Goal: Navigation & Orientation: Find specific page/section

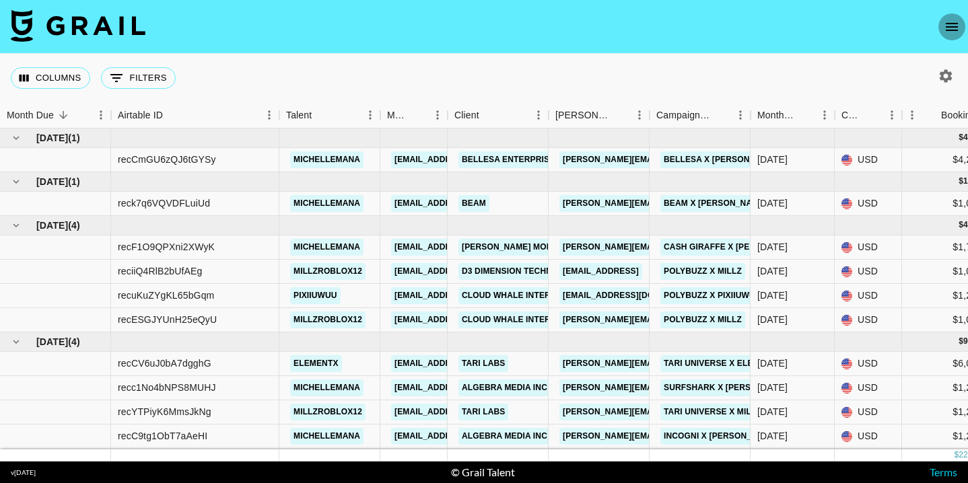
click at [955, 26] on icon "open drawer" at bounding box center [951, 27] width 12 height 8
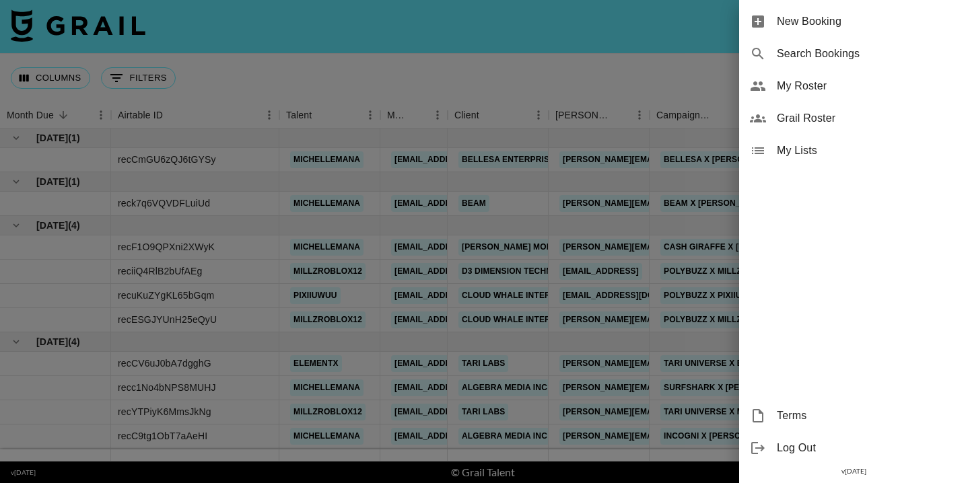
click at [798, 117] on span "Grail Roster" at bounding box center [867, 118] width 180 height 16
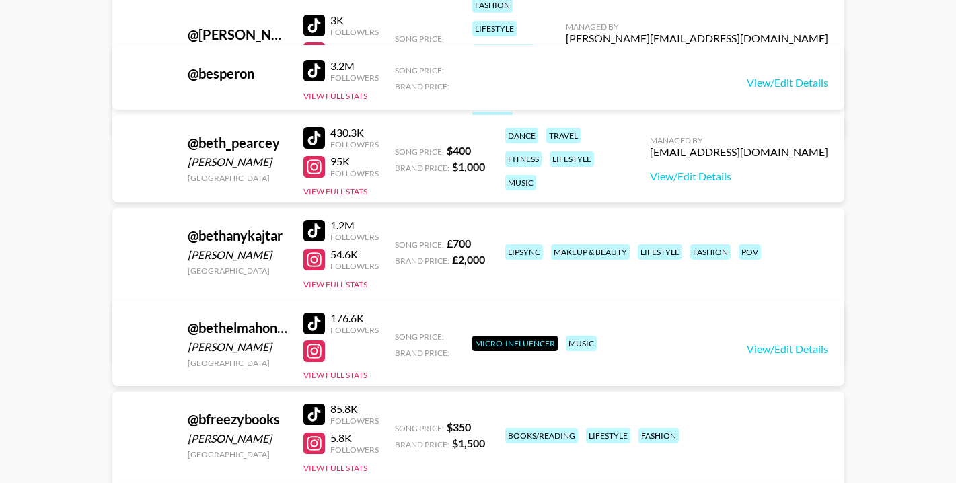
scroll to position [199462, 0]
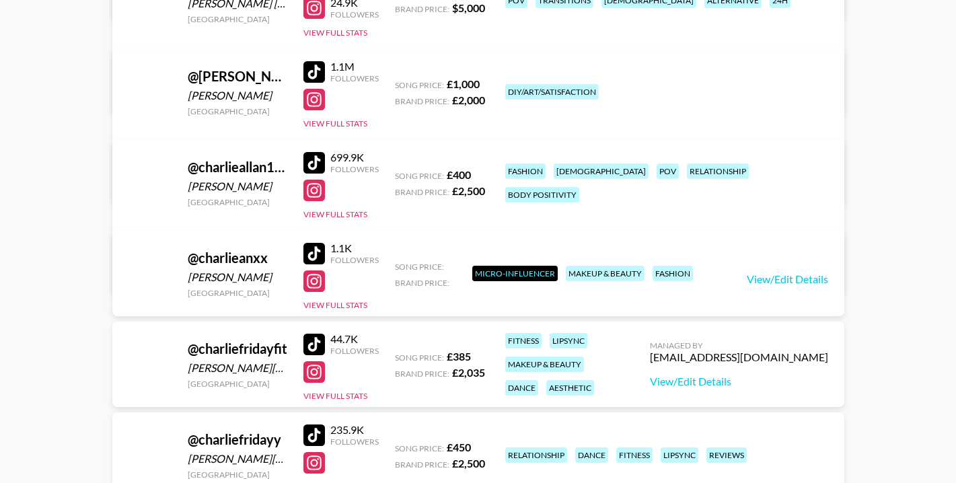
scroll to position [228869, 0]
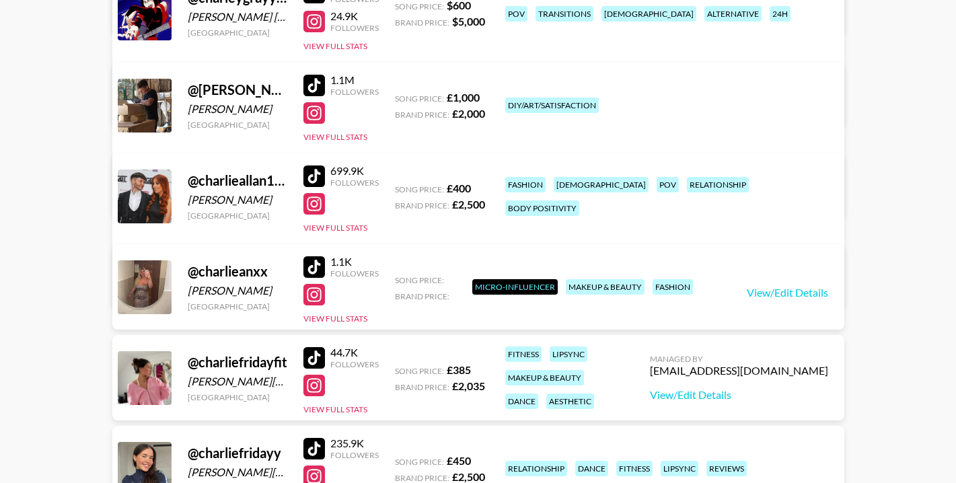
click at [321, 83] on div at bounding box center [314, 86] width 22 height 22
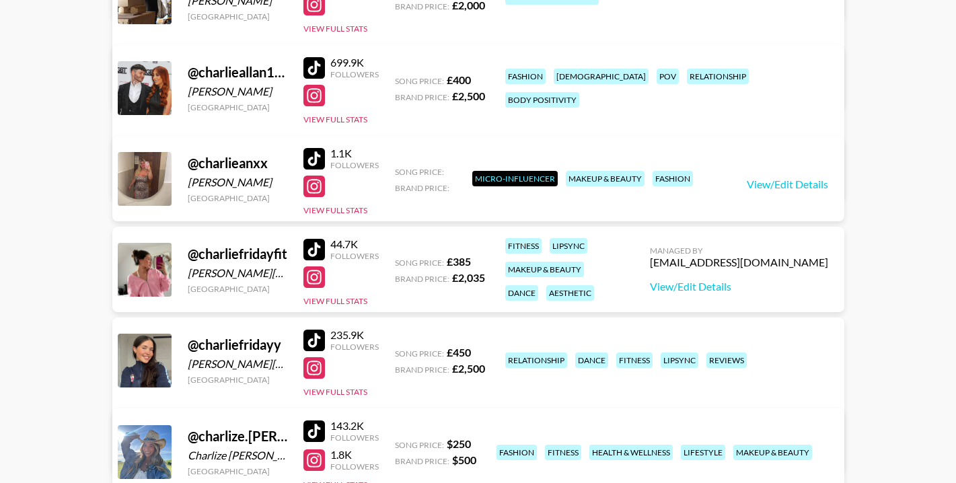
scroll to position [229340, 0]
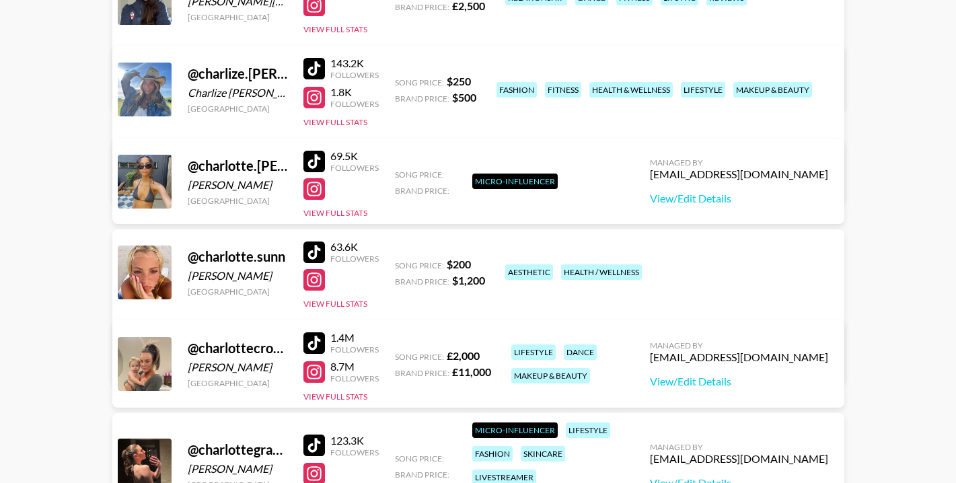
click at [316, 369] on div at bounding box center [314, 372] width 22 height 22
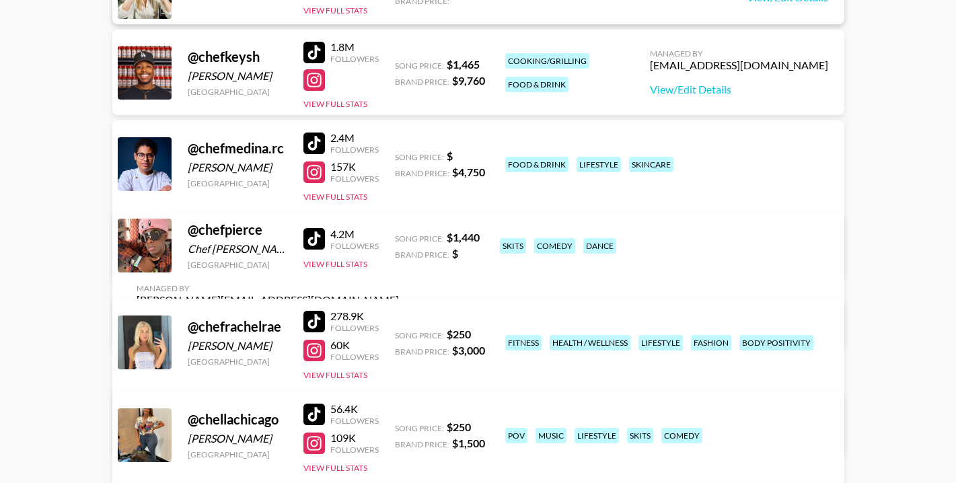
scroll to position [230686, 0]
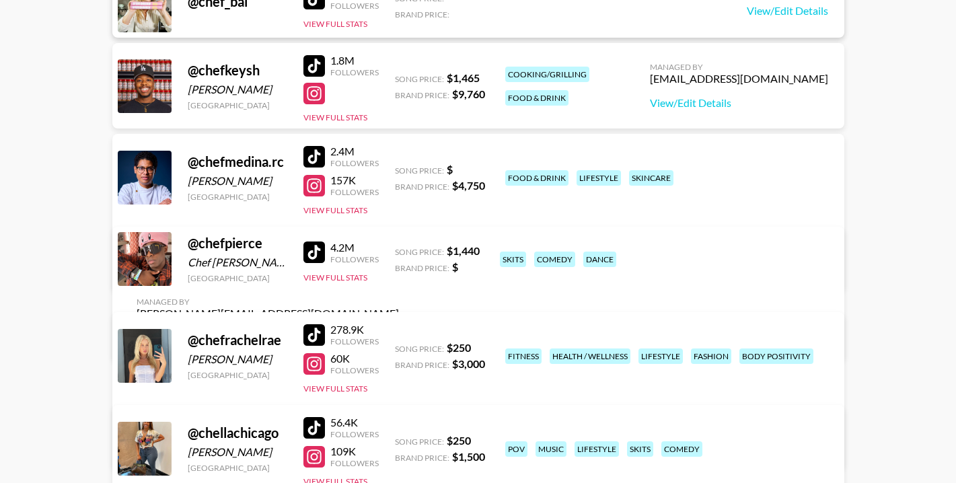
drag, startPoint x: 942, startPoint y: 163, endPoint x: 916, endPoint y: 182, distance: 32.3
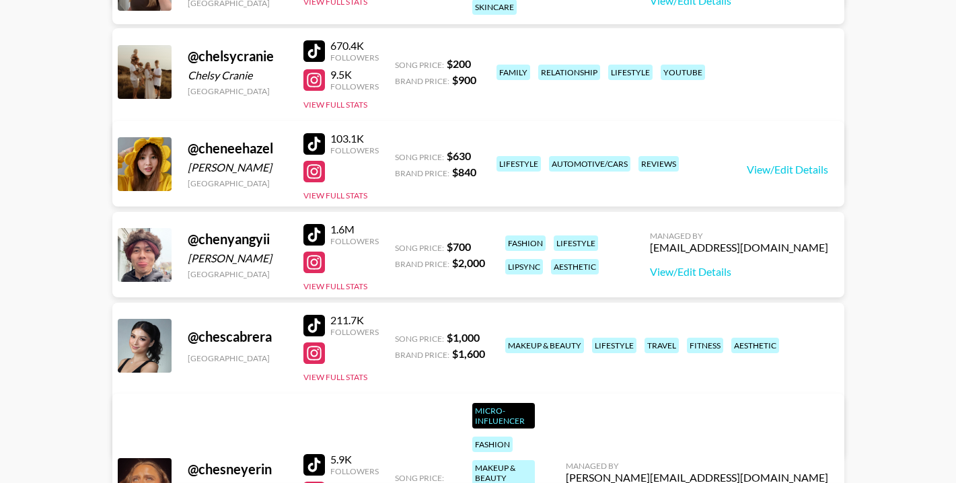
scroll to position [231628, 0]
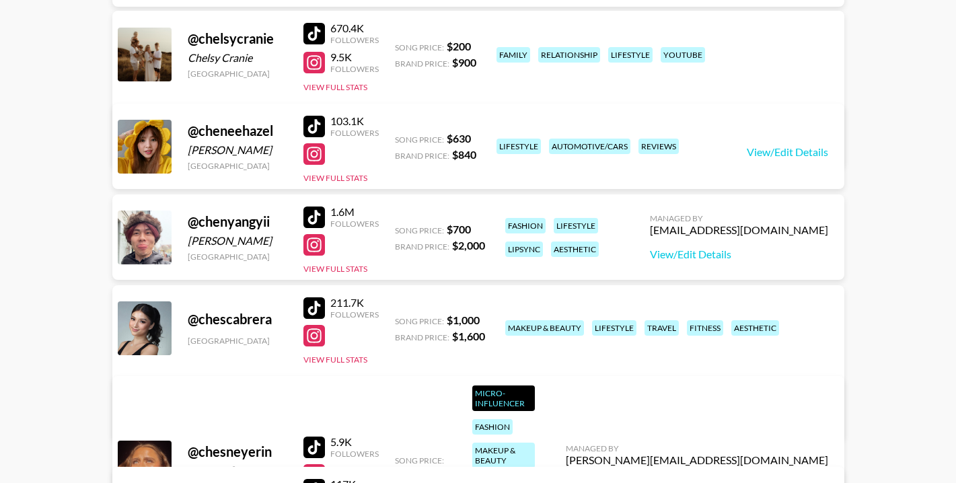
click at [318, 247] on div at bounding box center [314, 245] width 22 height 22
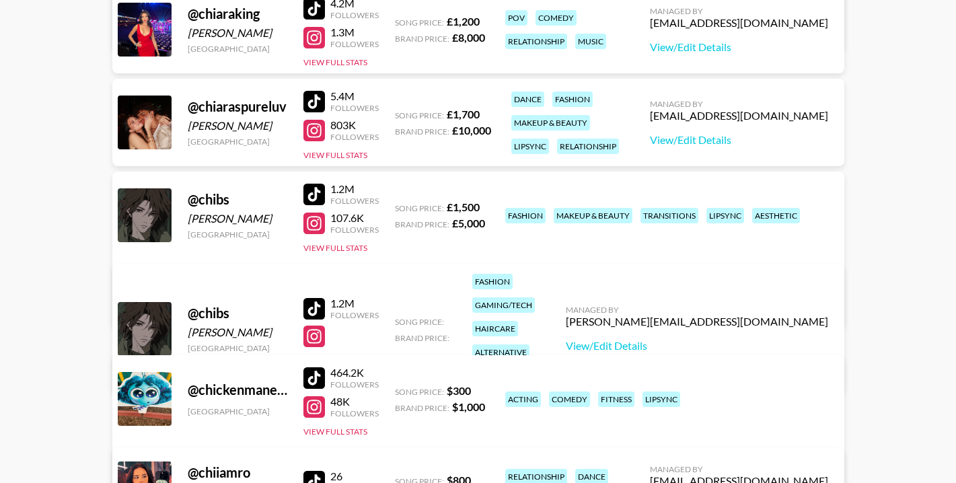
scroll to position [232301, 0]
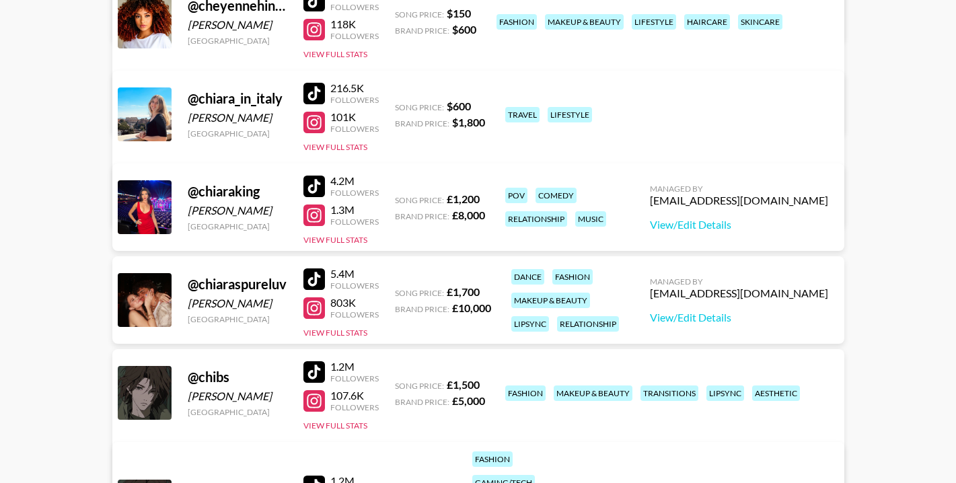
click at [318, 186] on div at bounding box center [314, 187] width 22 height 22
click at [318, 279] on div at bounding box center [314, 279] width 22 height 22
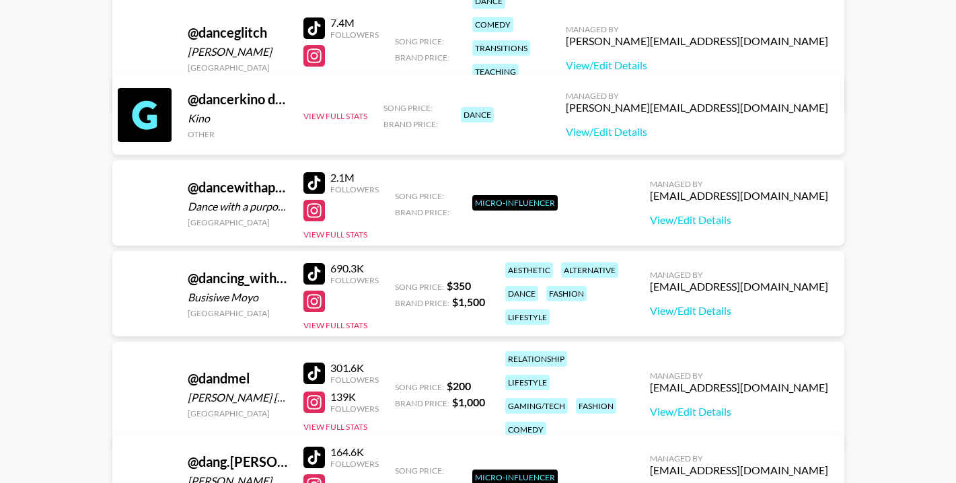
scroll to position [253431, 0]
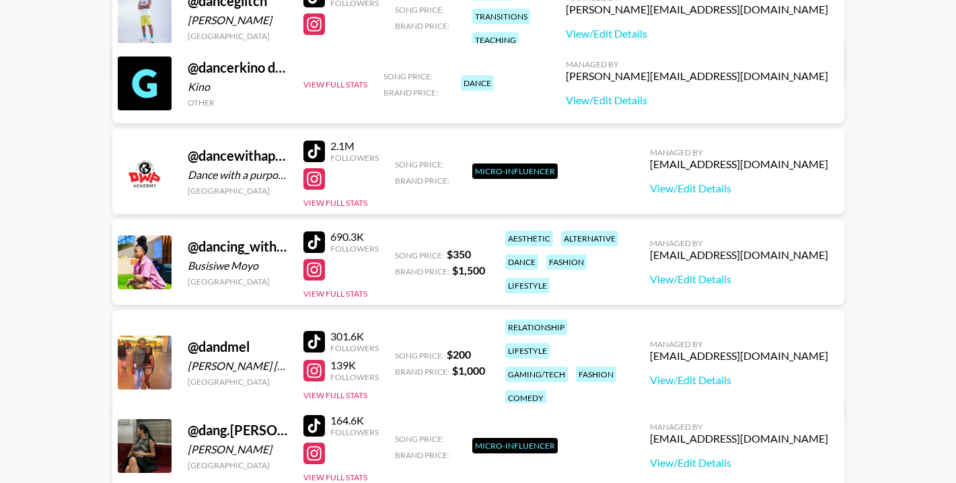
drag, startPoint x: 65, startPoint y: 303, endPoint x: 104, endPoint y: 299, distance: 39.9
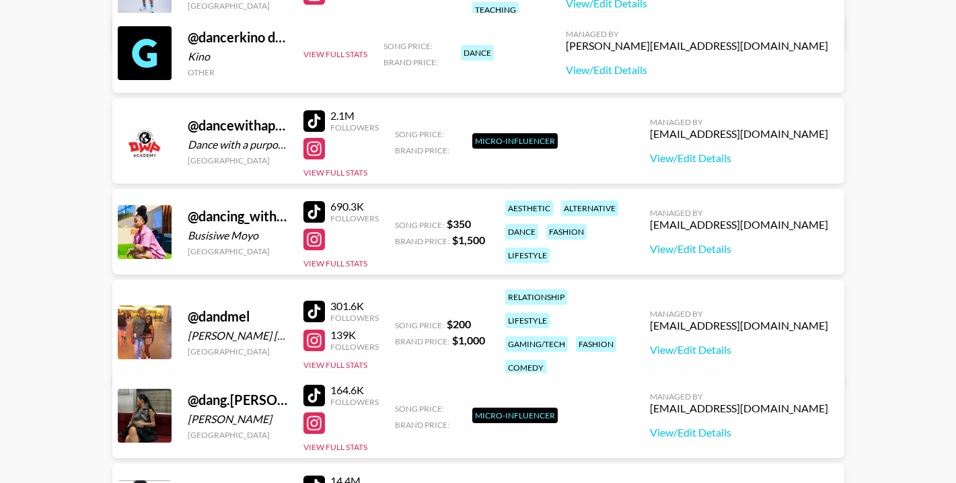
scroll to position [253834, 0]
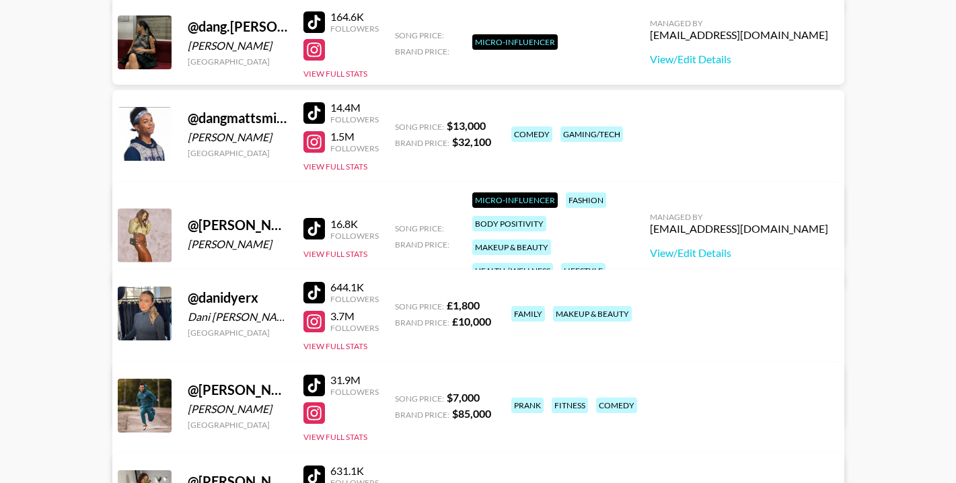
click at [316, 326] on div at bounding box center [314, 322] width 22 height 22
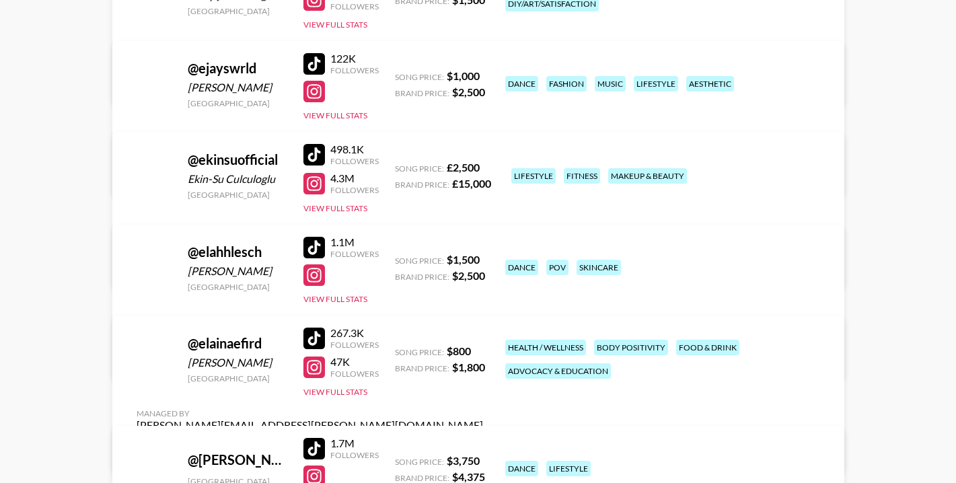
scroll to position [273484, 0]
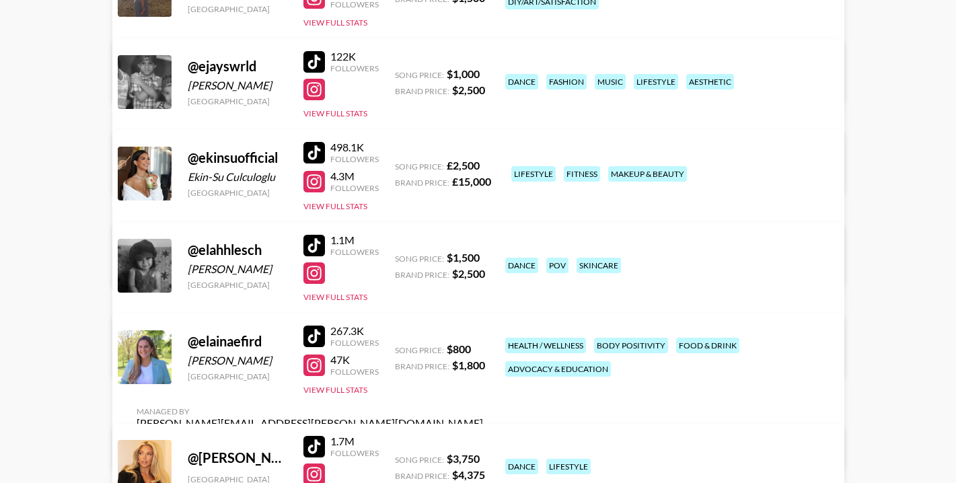
click at [314, 185] on div at bounding box center [314, 182] width 22 height 22
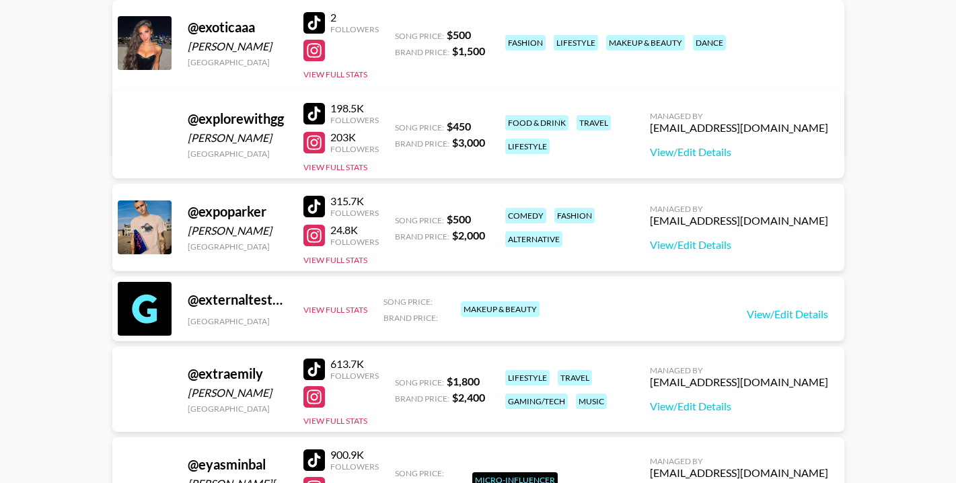
scroll to position [290644, 0]
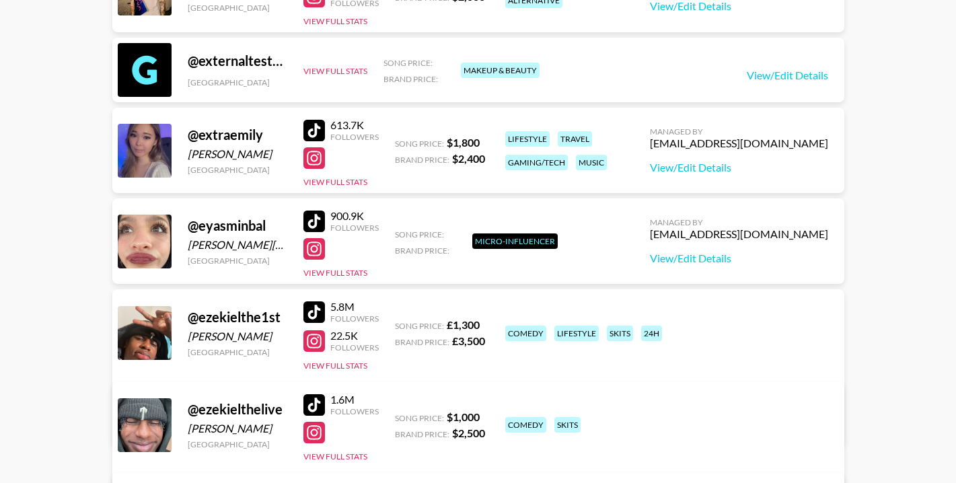
click at [318, 310] on div at bounding box center [314, 312] width 22 height 22
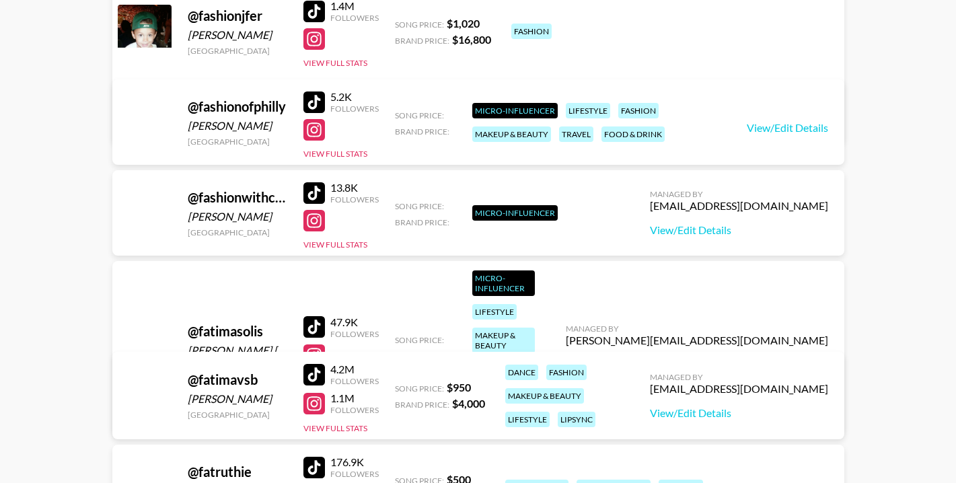
scroll to position [293134, 0]
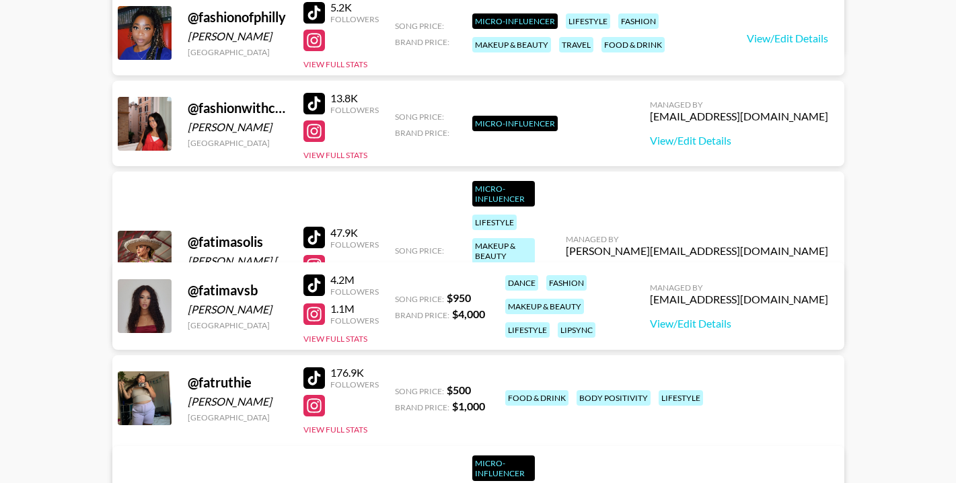
click at [314, 285] on div at bounding box center [314, 286] width 22 height 22
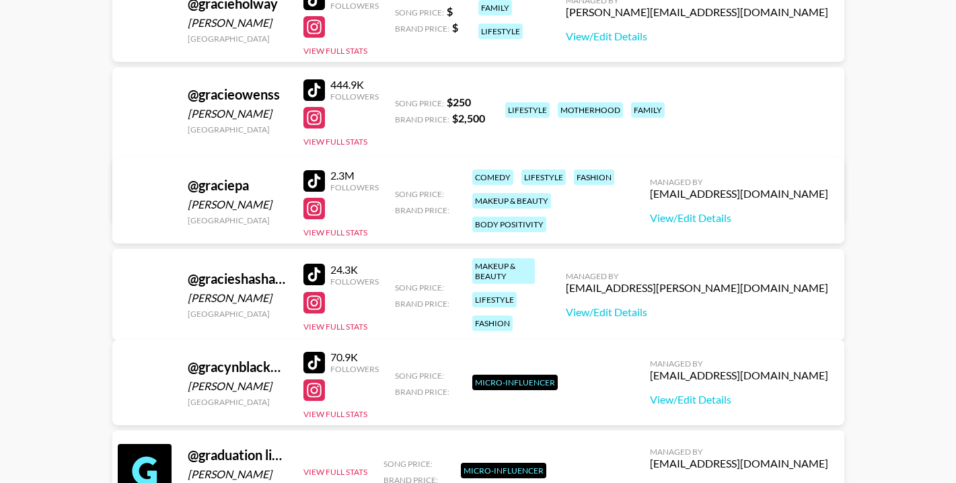
scroll to position [314465, 0]
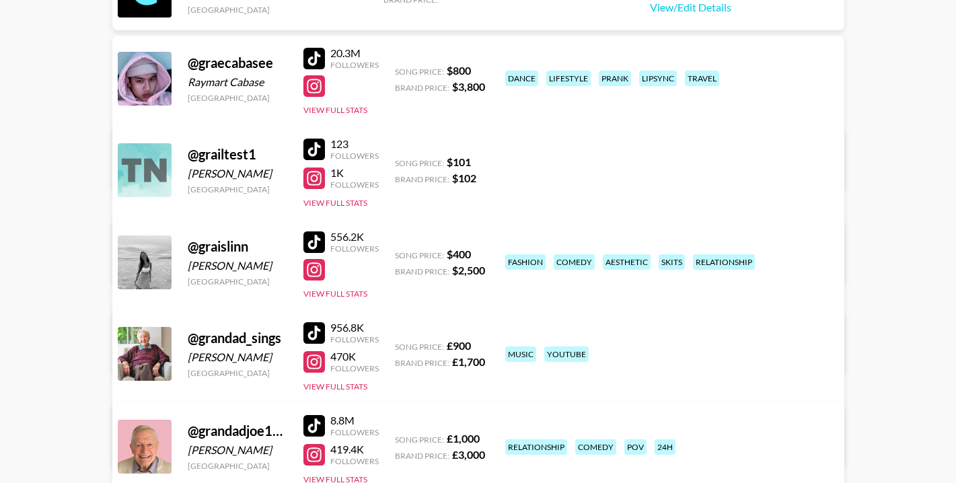
click at [318, 239] on div at bounding box center [314, 242] width 22 height 22
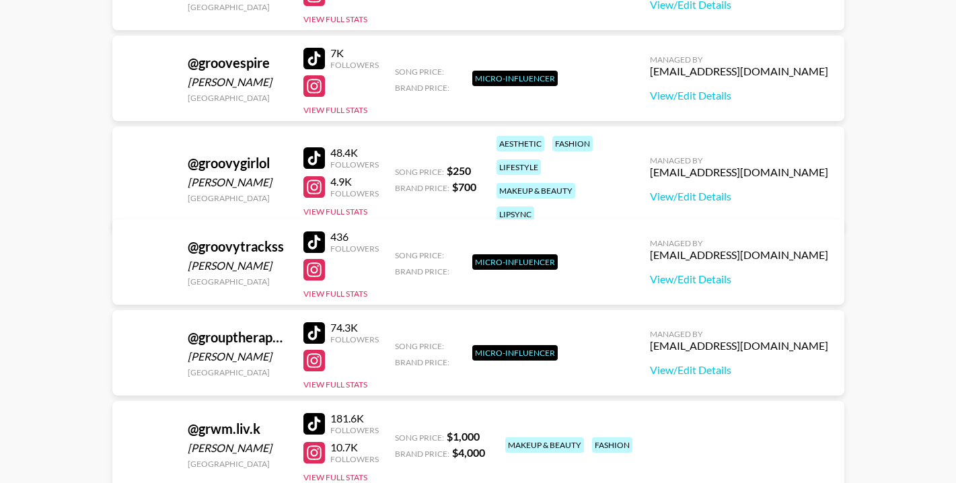
scroll to position [316753, 0]
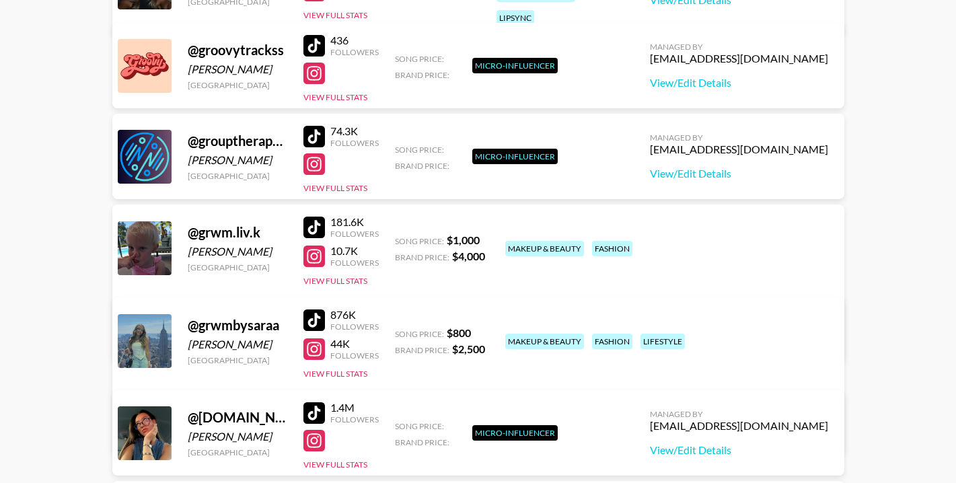
drag, startPoint x: 900, startPoint y: 51, endPoint x: 812, endPoint y: 117, distance: 109.6
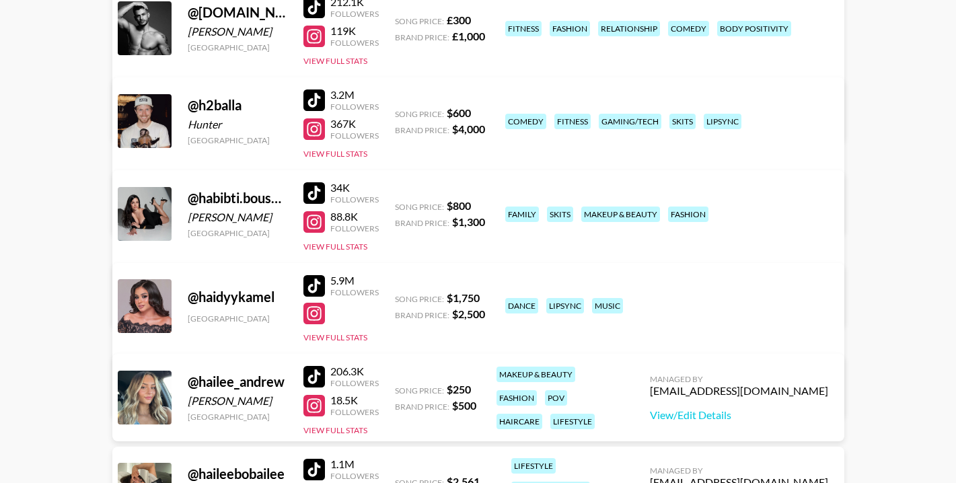
scroll to position [317696, 0]
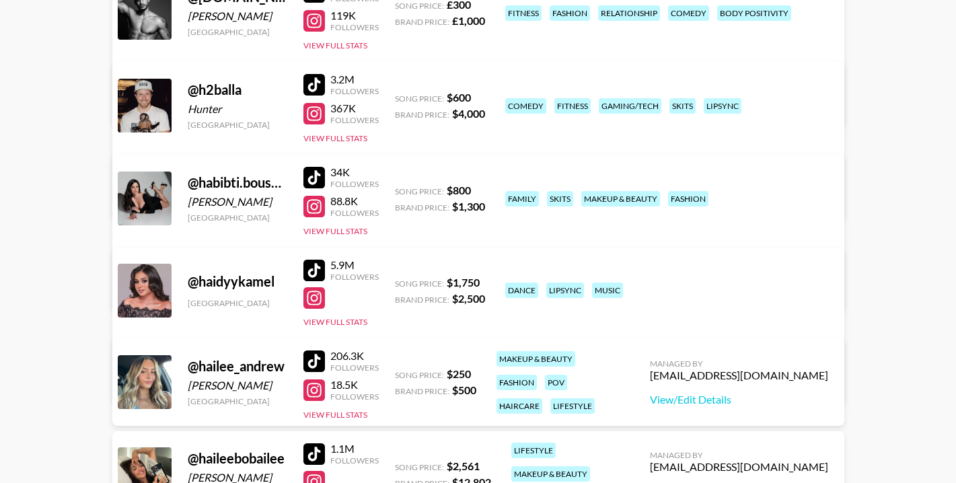
click at [314, 264] on div at bounding box center [314, 271] width 22 height 22
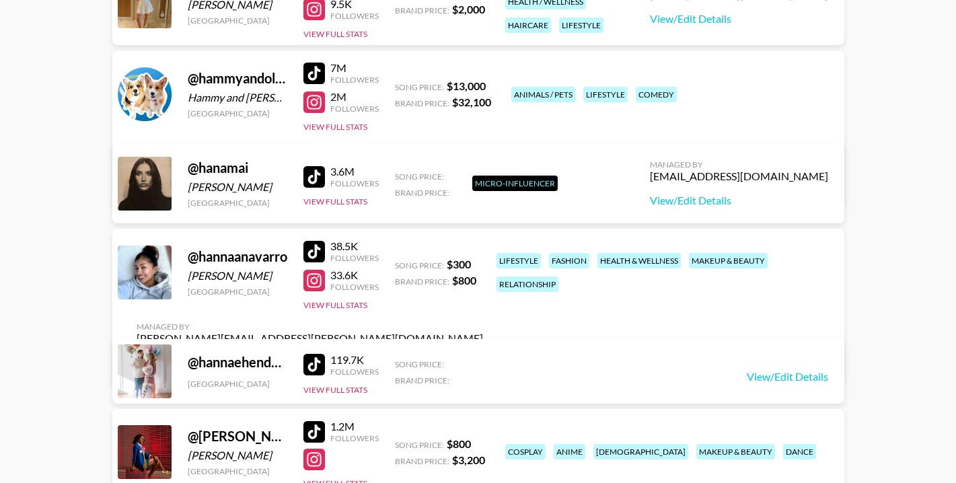
scroll to position [319041, 0]
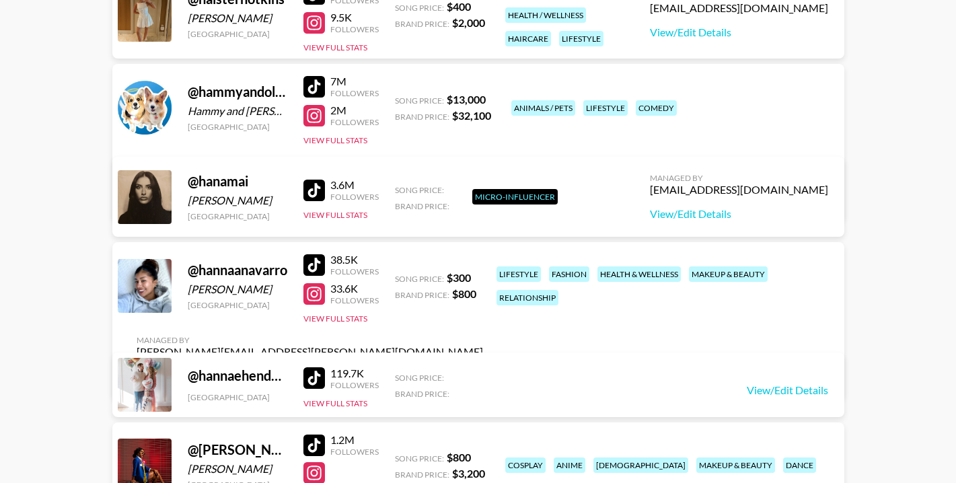
click at [315, 186] on div at bounding box center [314, 191] width 22 height 22
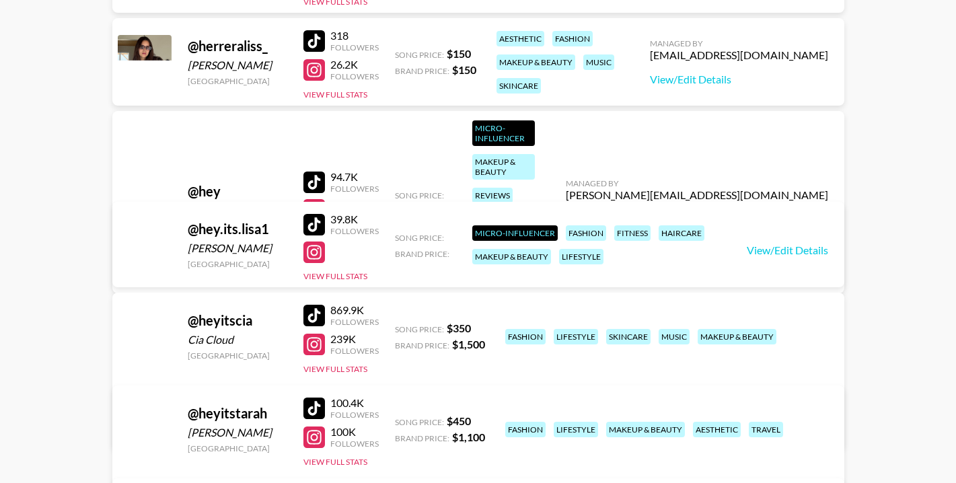
scroll to position [325973, 0]
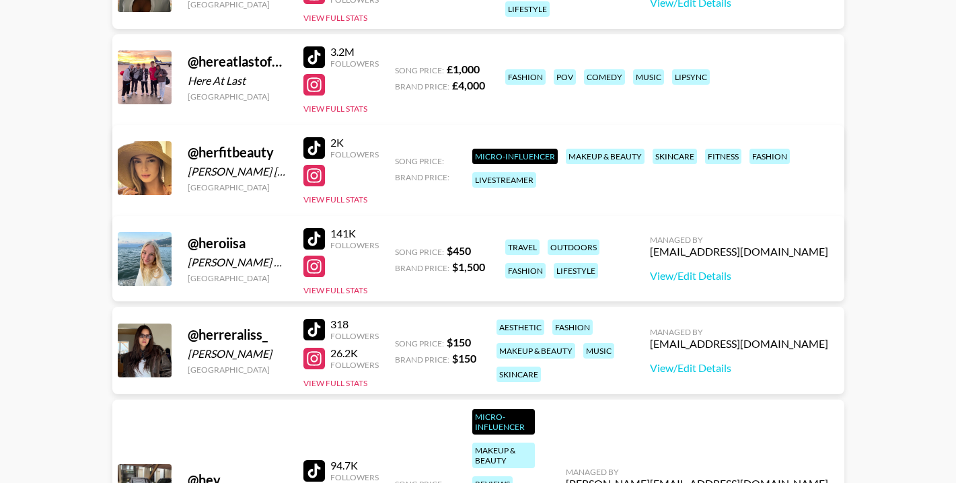
click at [316, 59] on div at bounding box center [314, 57] width 22 height 22
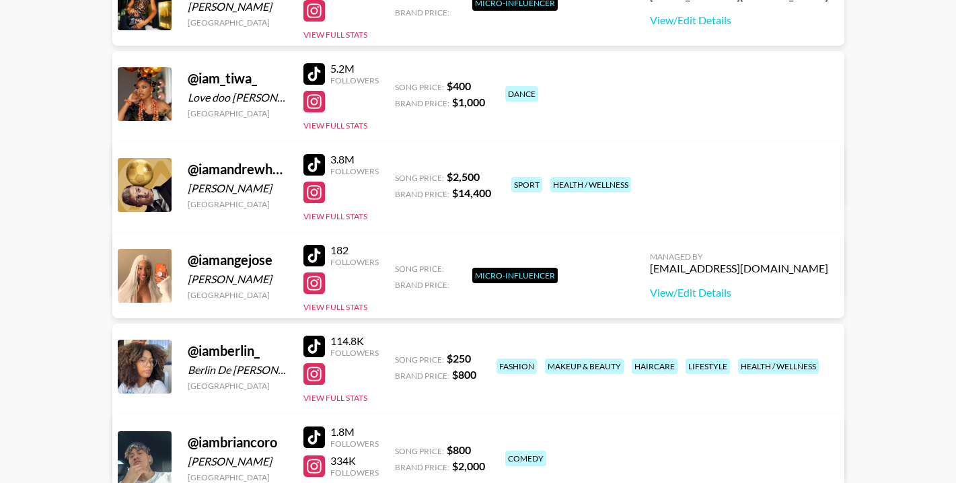
scroll to position [334384, 0]
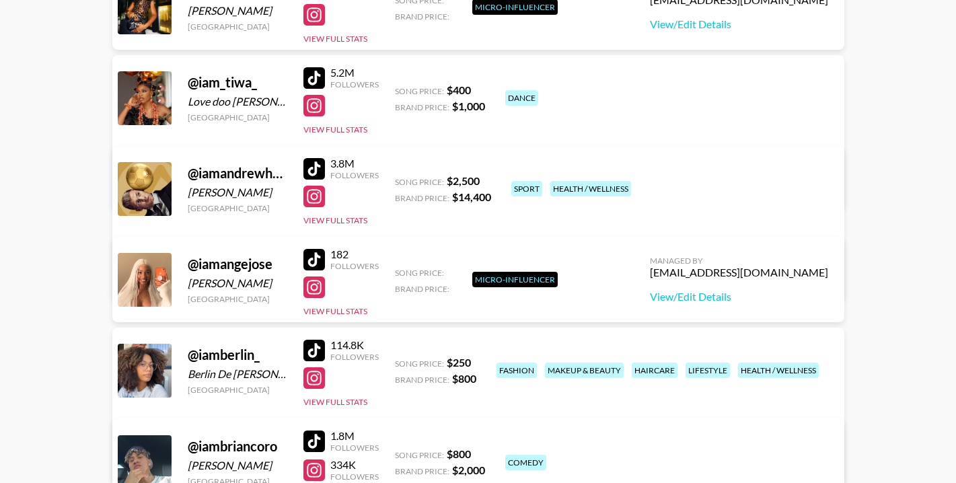
click at [317, 166] on div at bounding box center [314, 169] width 22 height 22
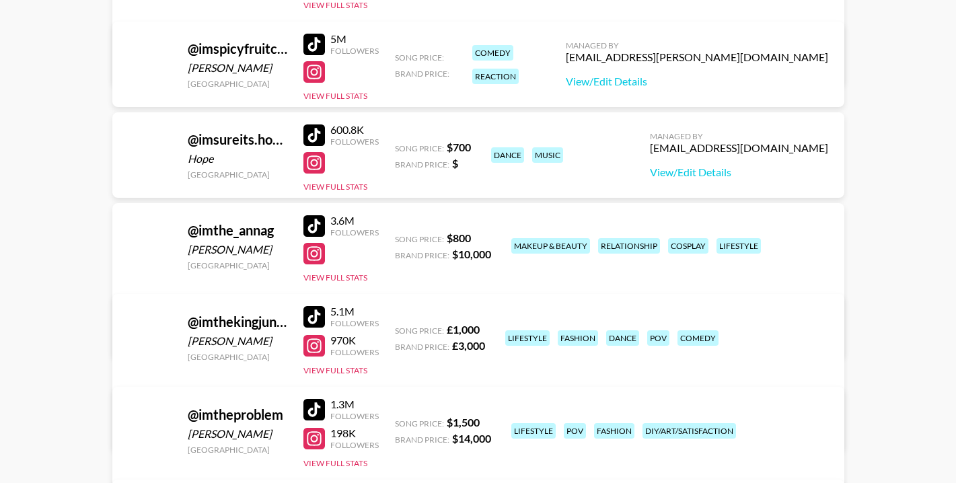
scroll to position [341652, 0]
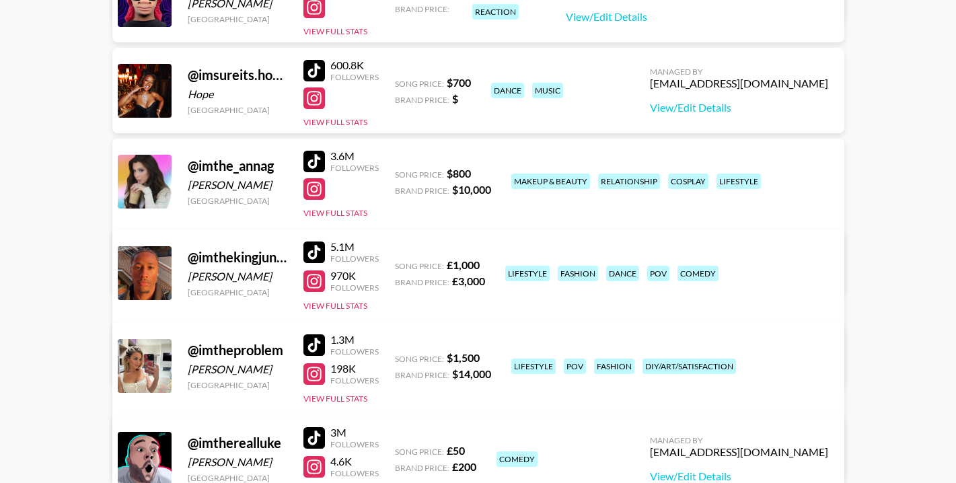
click at [313, 256] on div at bounding box center [314, 253] width 22 height 22
click at [316, 282] on div at bounding box center [314, 282] width 22 height 22
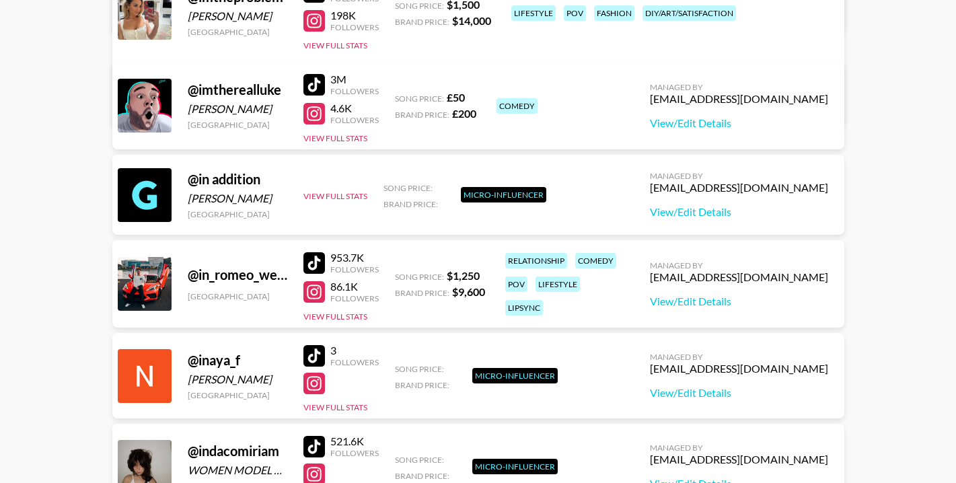
scroll to position [342056, 0]
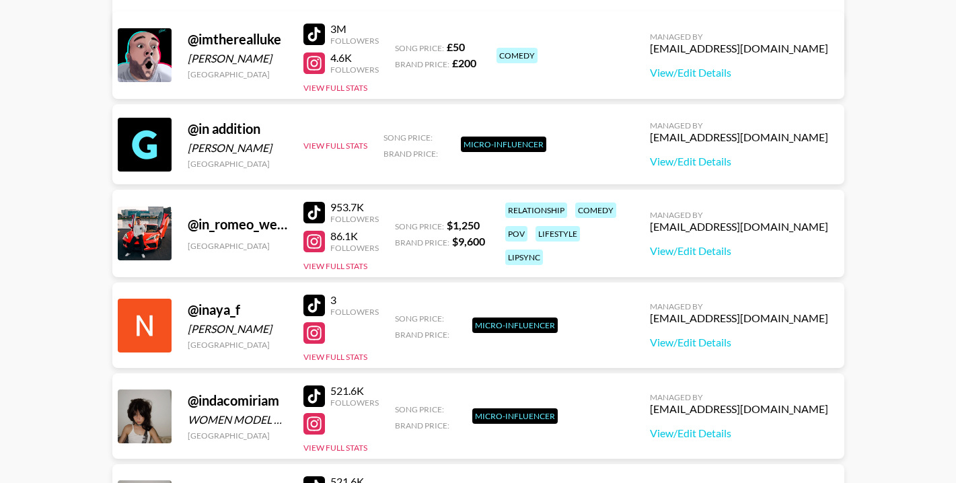
click at [317, 37] on div at bounding box center [314, 35] width 22 height 22
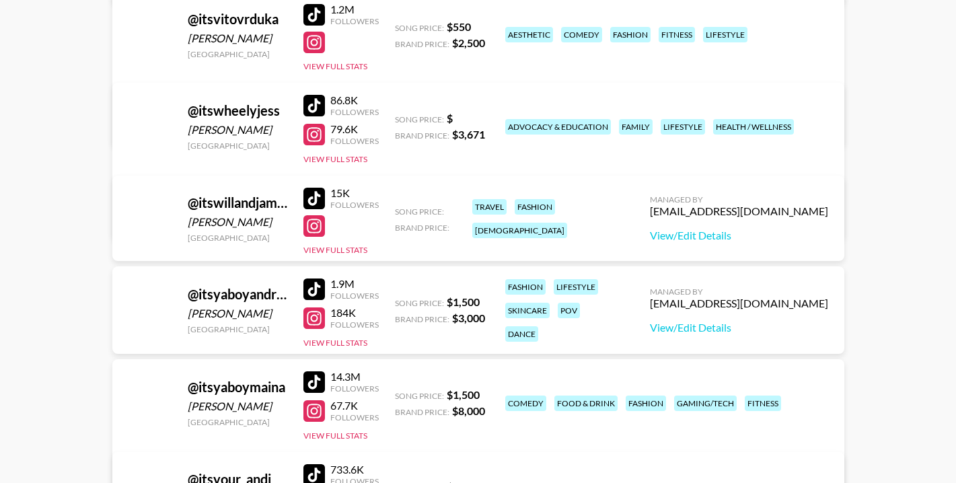
scroll to position [358879, 0]
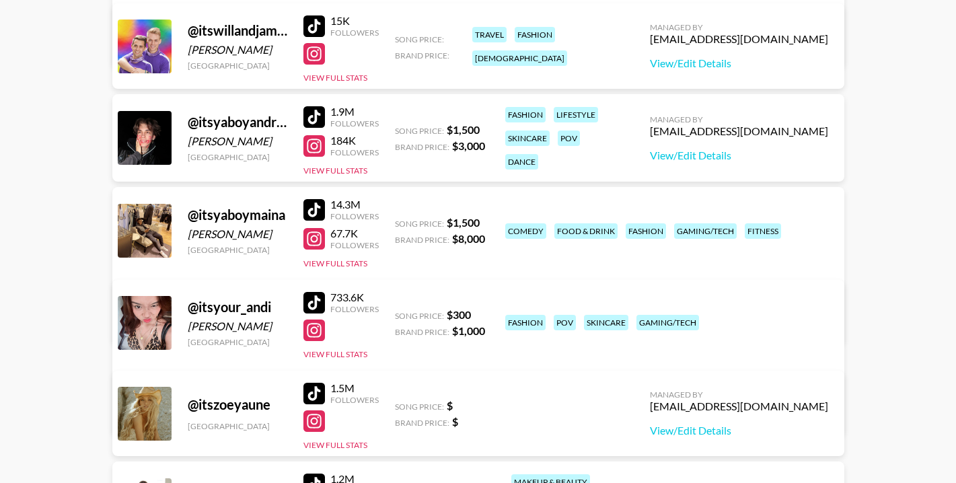
click at [316, 208] on div at bounding box center [314, 210] width 22 height 22
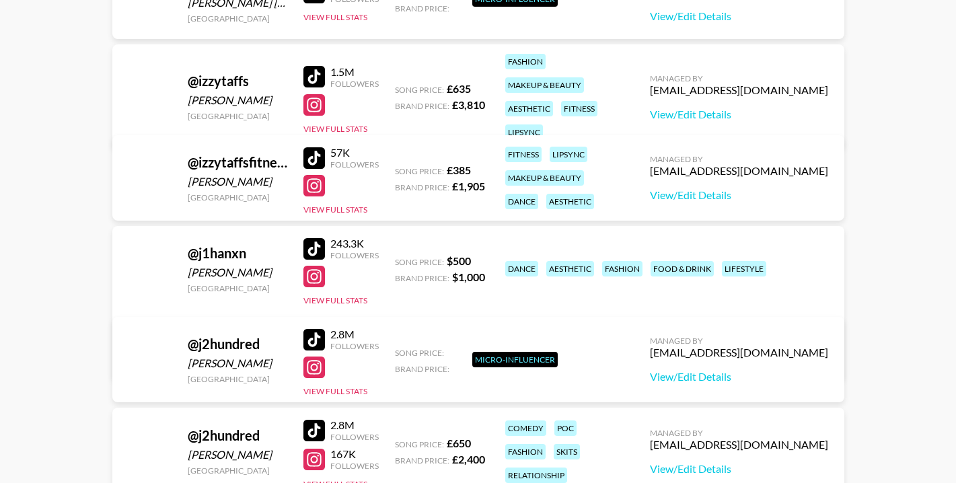
scroll to position [361436, 0]
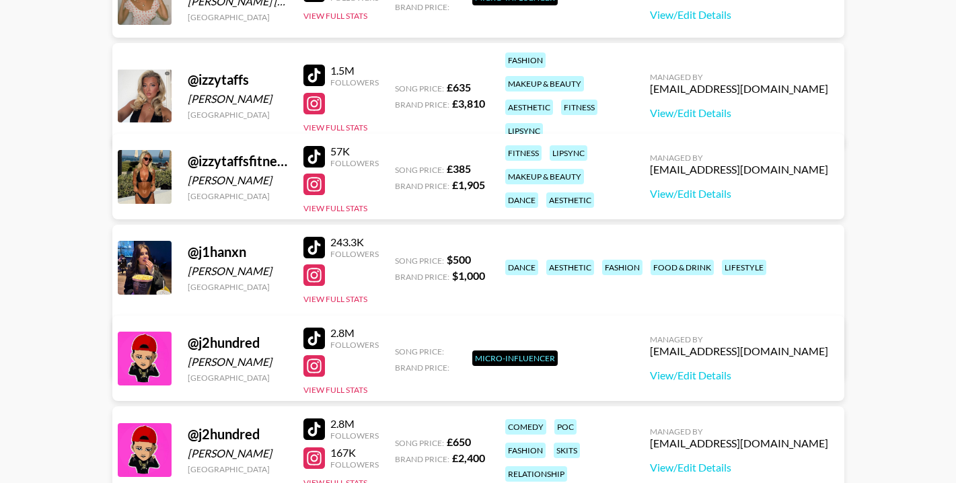
click at [316, 65] on div at bounding box center [314, 76] width 22 height 22
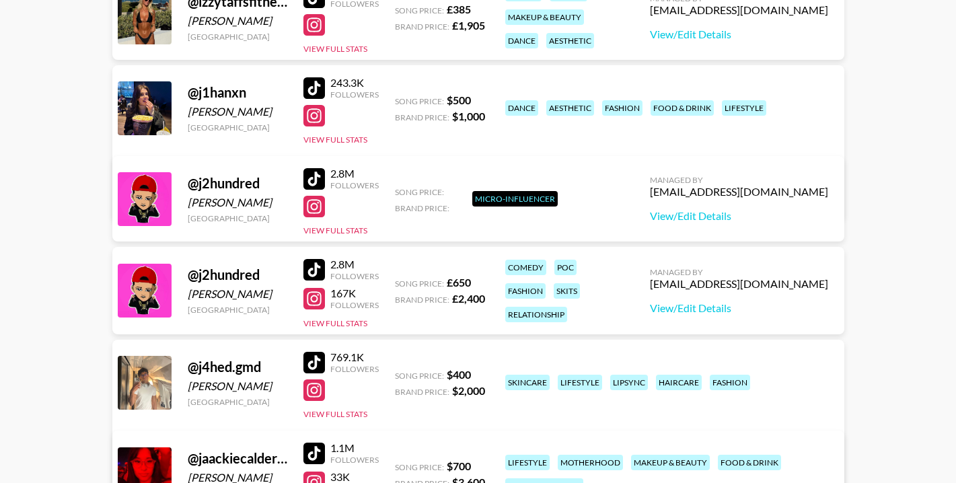
scroll to position [361705, 0]
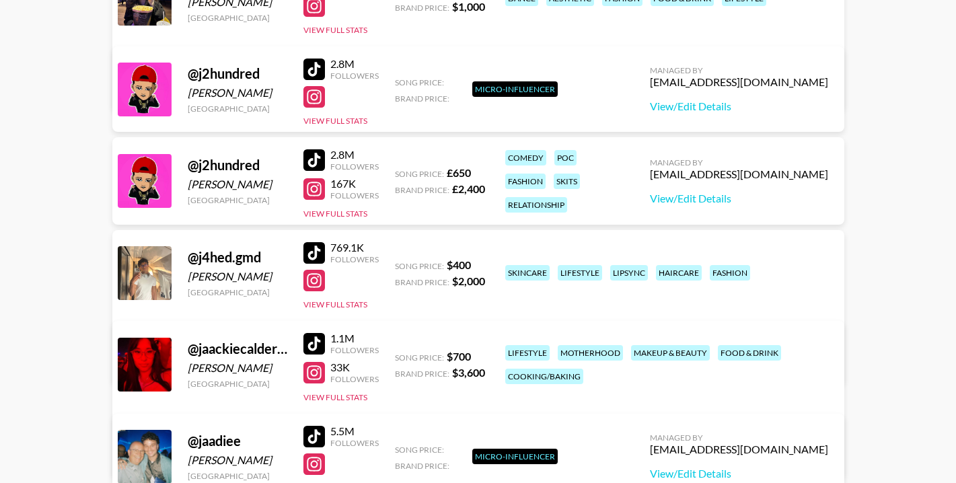
click at [313, 164] on div at bounding box center [314, 160] width 22 height 22
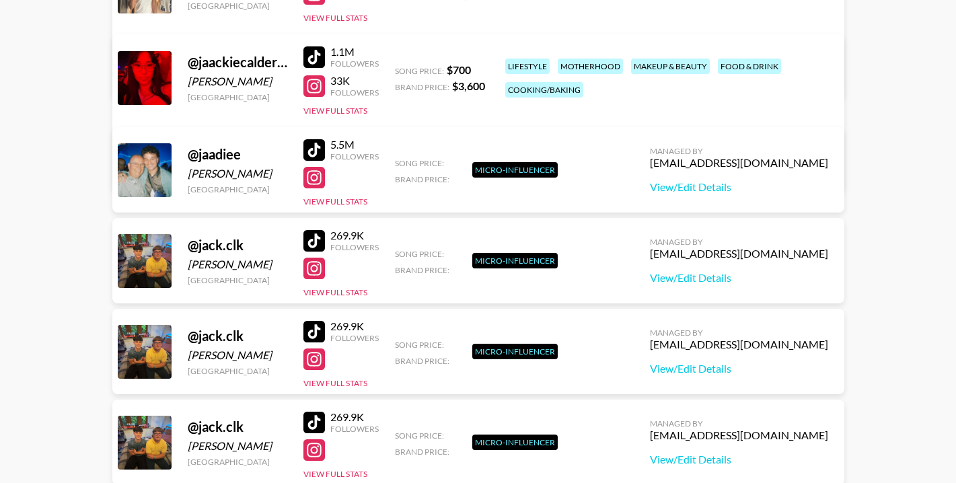
scroll to position [361974, 0]
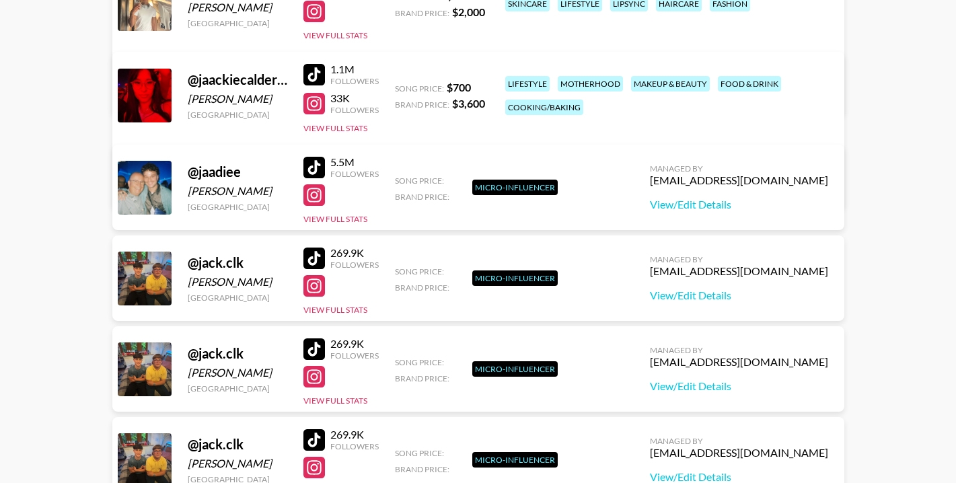
click at [307, 164] on div at bounding box center [314, 168] width 22 height 22
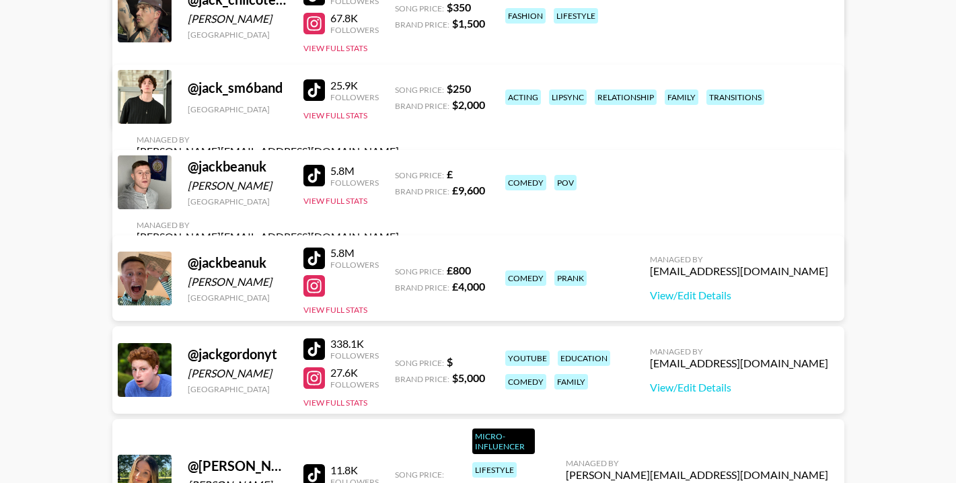
scroll to position [362715, 0]
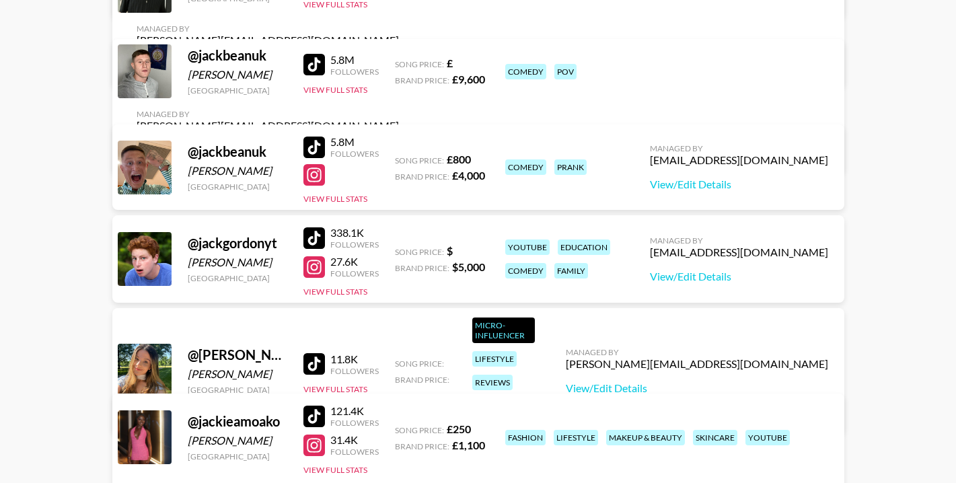
click at [316, 71] on div at bounding box center [314, 65] width 22 height 22
drag, startPoint x: 880, startPoint y: 468, endPoint x: 847, endPoint y: 450, distance: 37.6
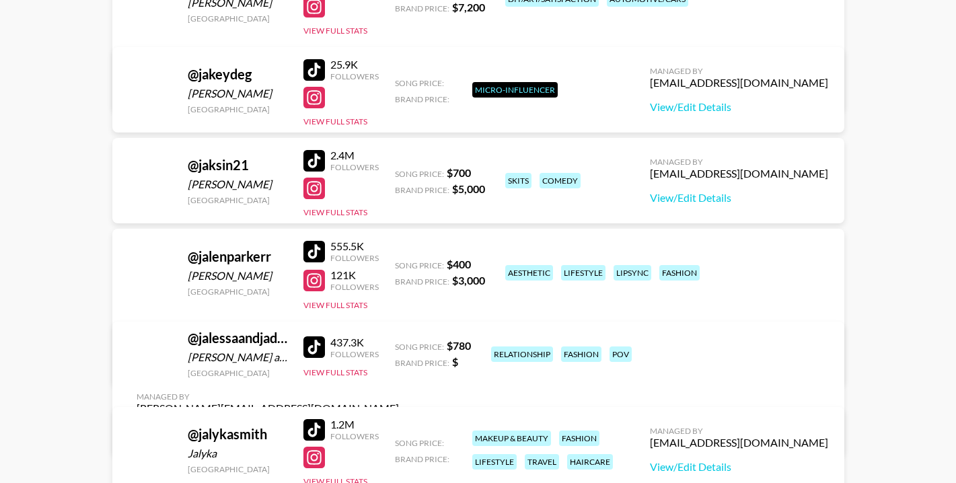
scroll to position [366954, 0]
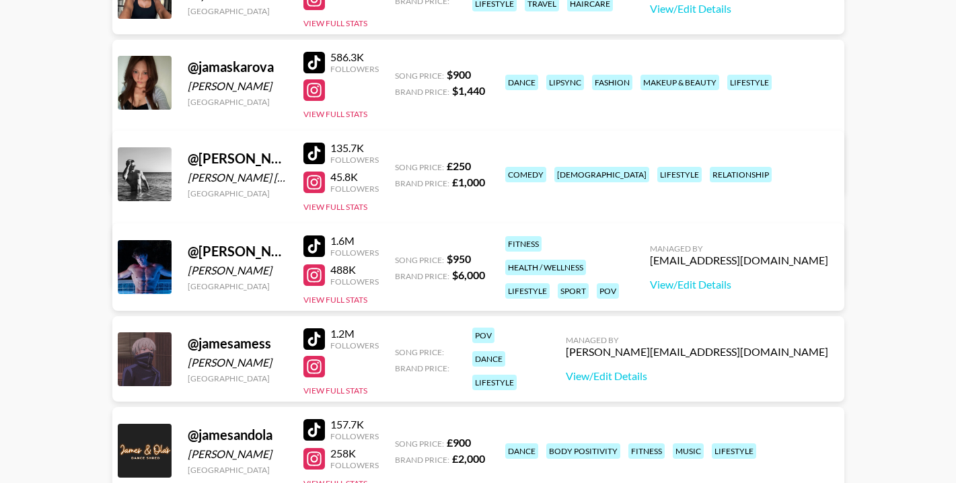
click at [314, 249] on div at bounding box center [314, 247] width 22 height 22
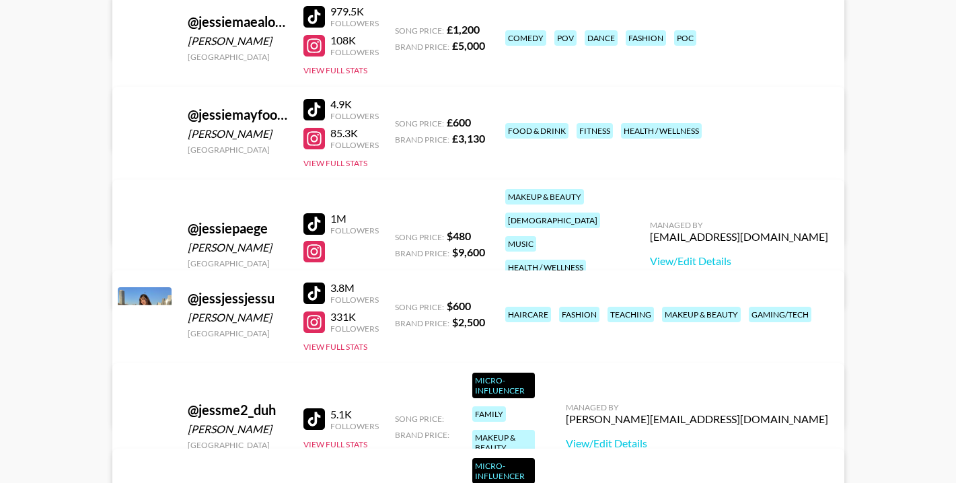
scroll to position [380413, 0]
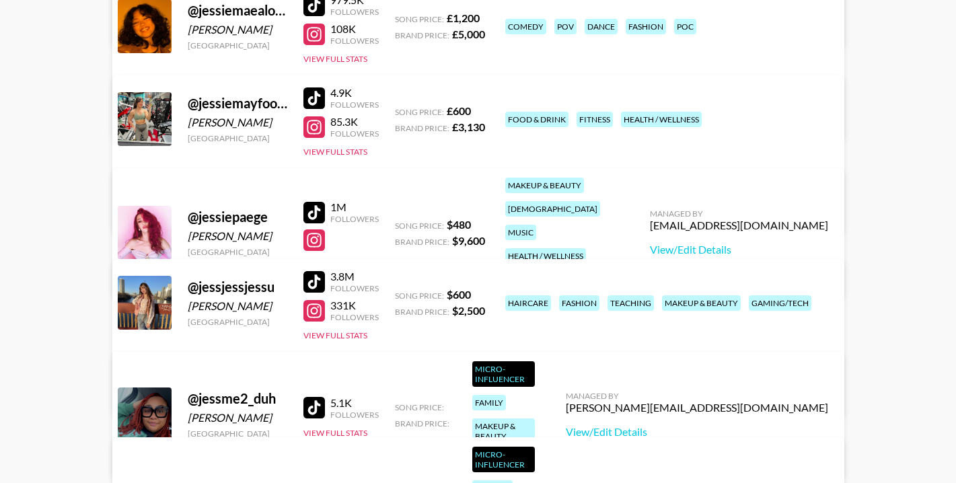
click at [313, 285] on div at bounding box center [314, 282] width 22 height 22
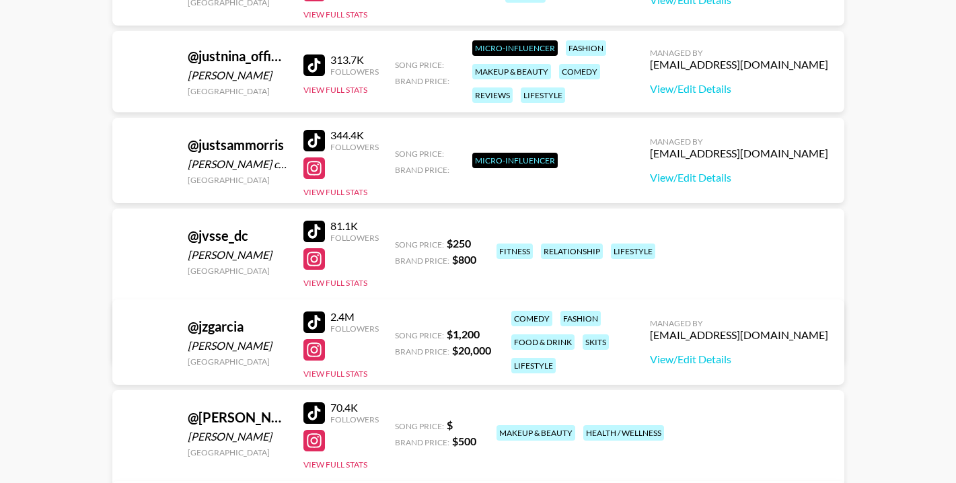
scroll to position [397505, 0]
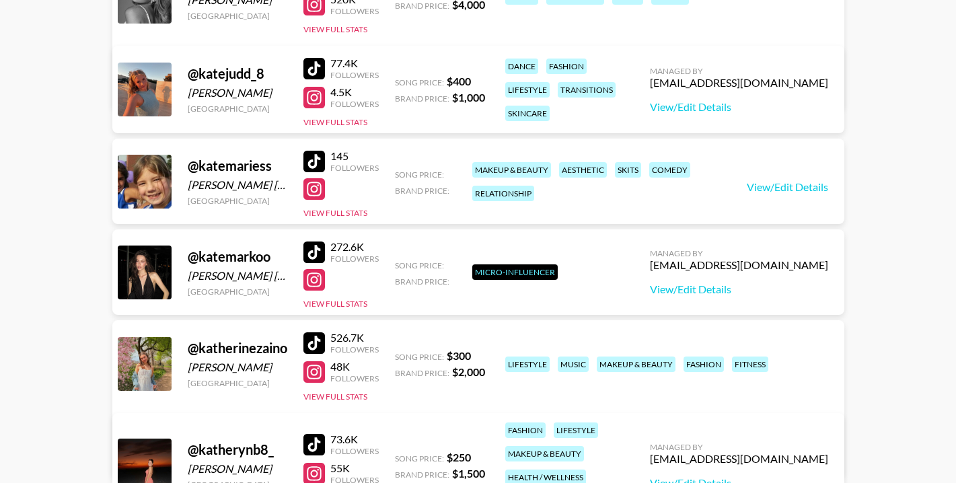
scroll to position [404234, 0]
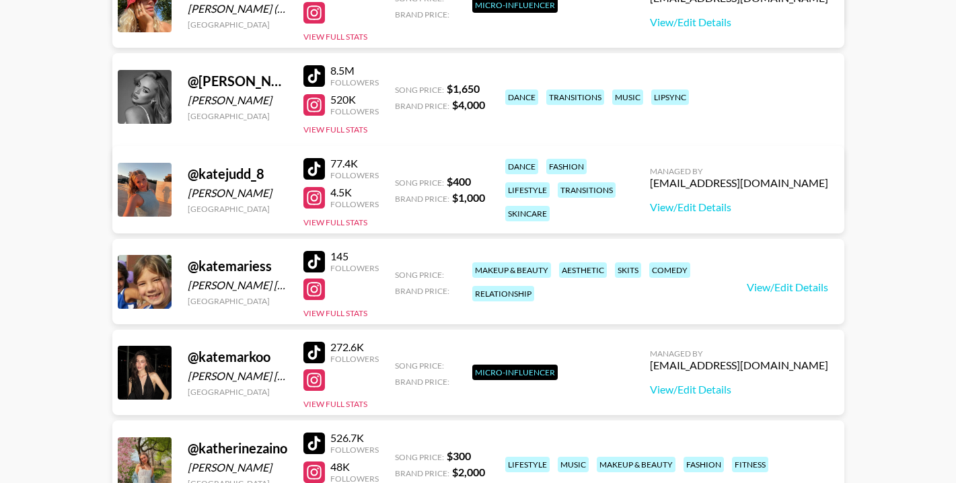
click at [311, 75] on div at bounding box center [314, 76] width 22 height 22
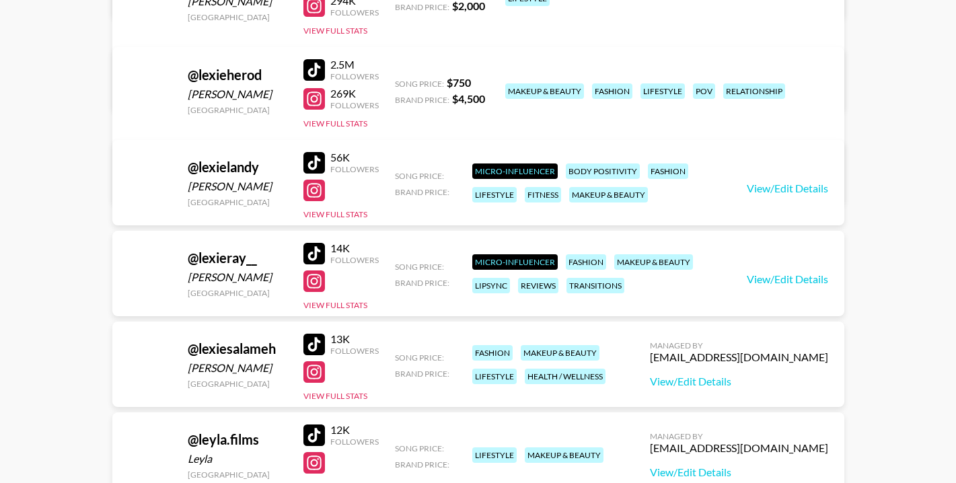
scroll to position [435795, 0]
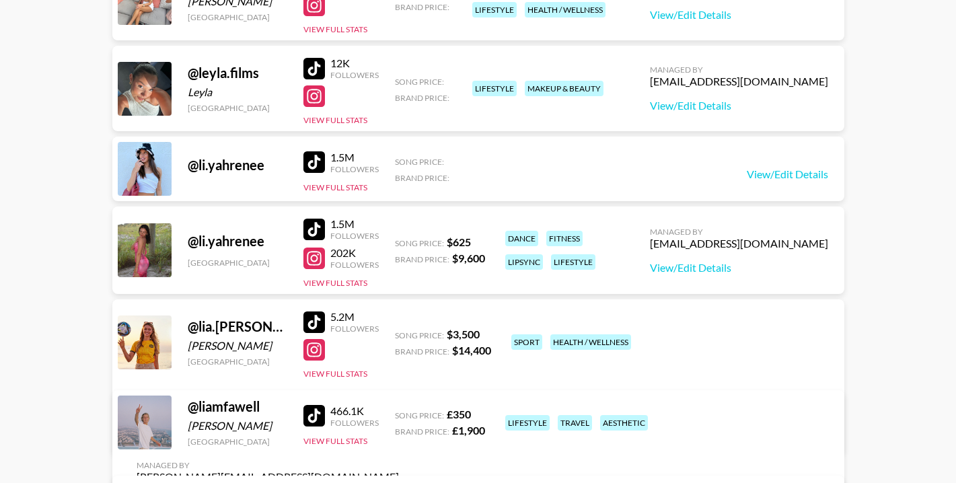
click at [312, 322] on div at bounding box center [314, 323] width 22 height 22
click at [313, 355] on div at bounding box center [314, 350] width 22 height 22
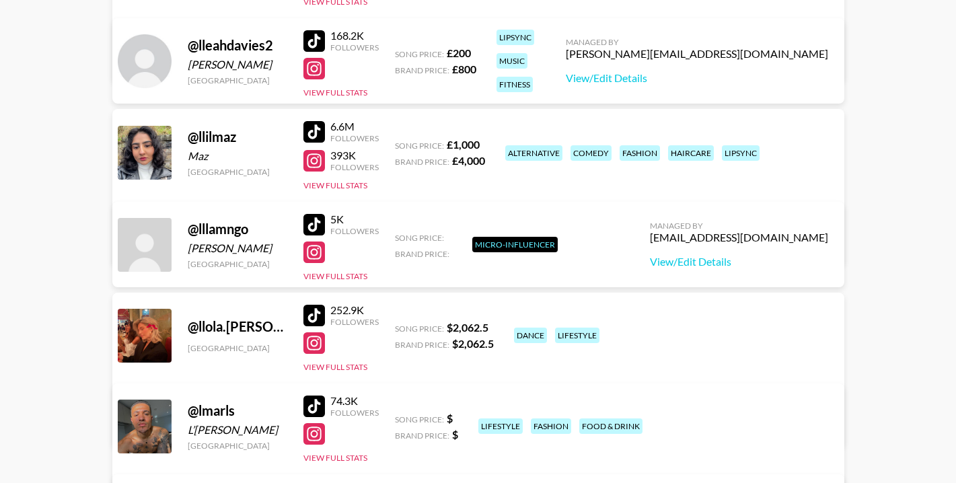
scroll to position [446966, 0]
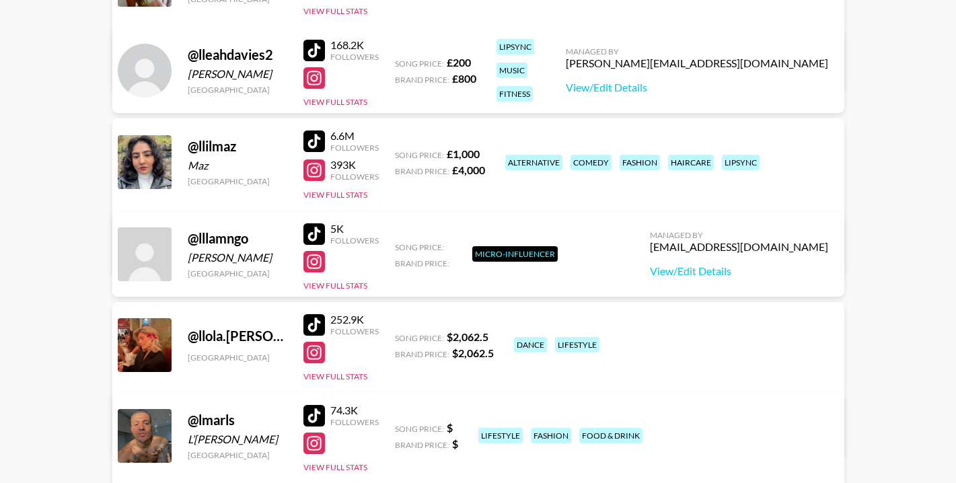
click at [311, 133] on div at bounding box center [314, 142] width 22 height 22
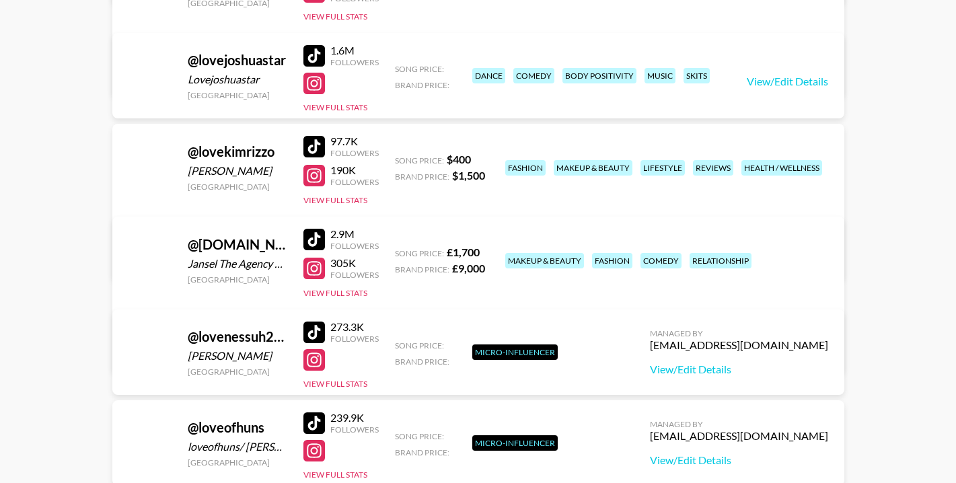
scroll to position [451205, 0]
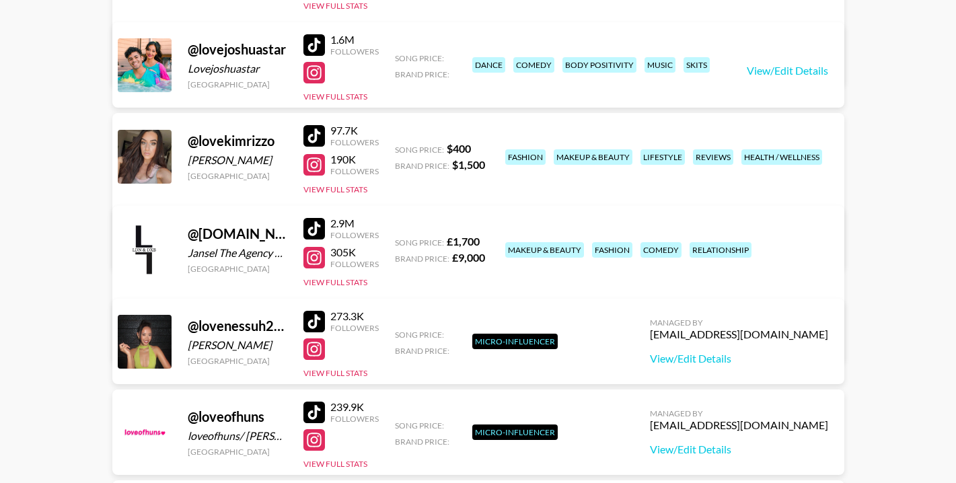
click at [314, 223] on div at bounding box center [314, 229] width 22 height 22
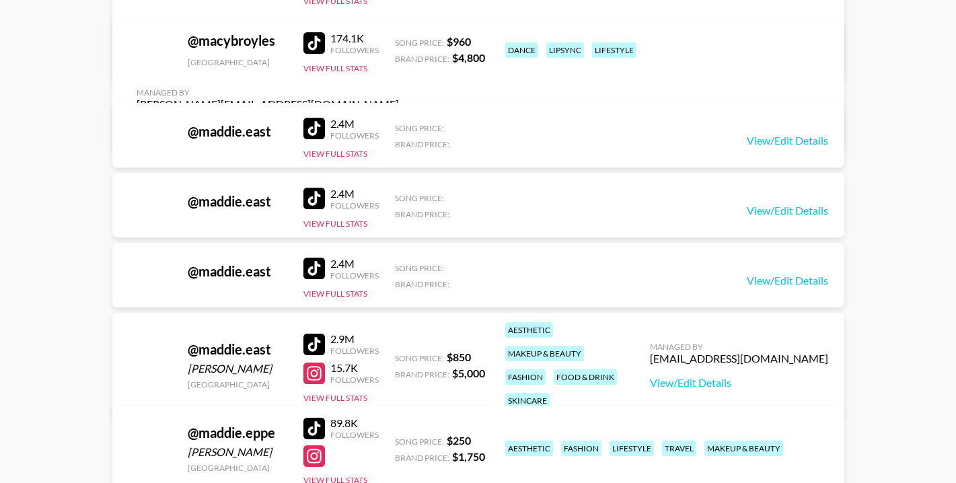
scroll to position [458607, 0]
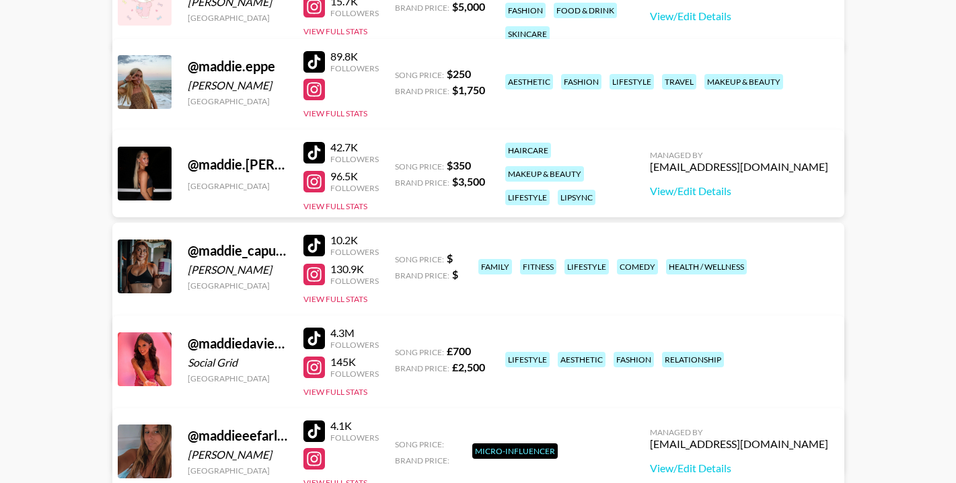
click at [319, 338] on div at bounding box center [314, 339] width 22 height 22
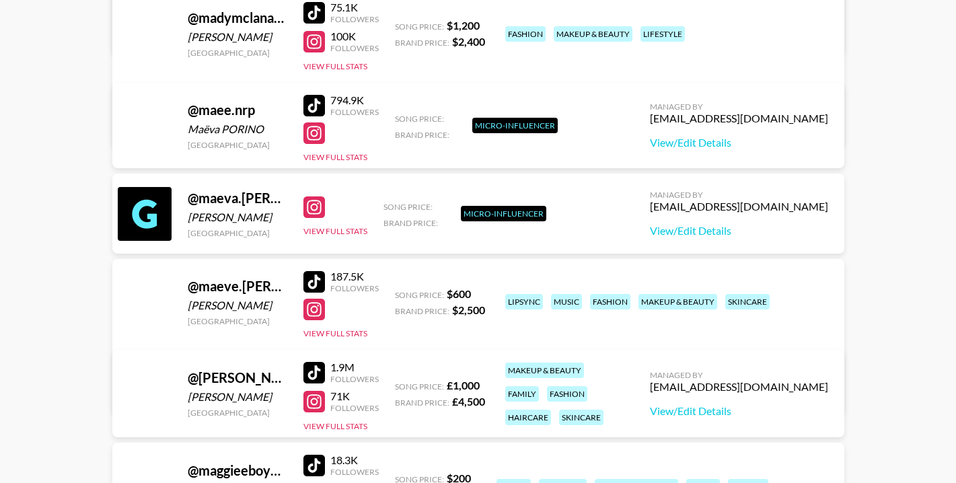
scroll to position [461568, 0]
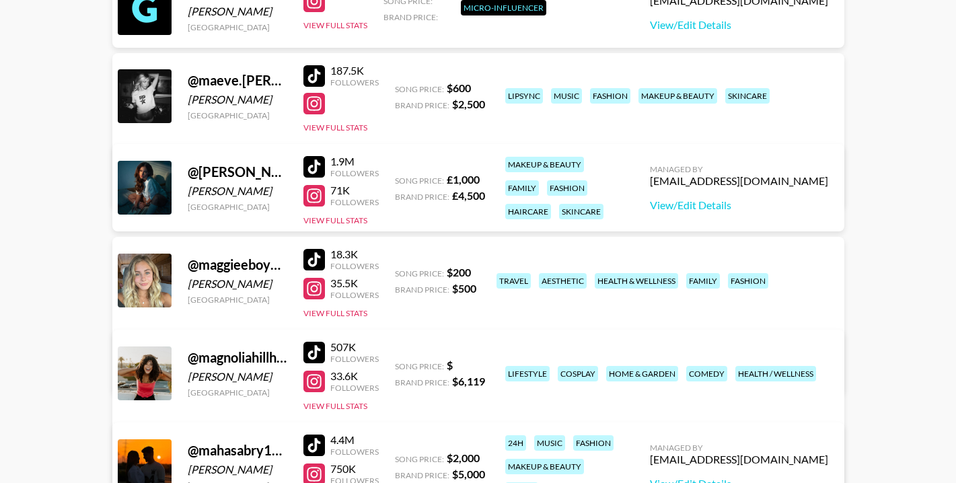
click at [315, 166] on div at bounding box center [314, 167] width 22 height 22
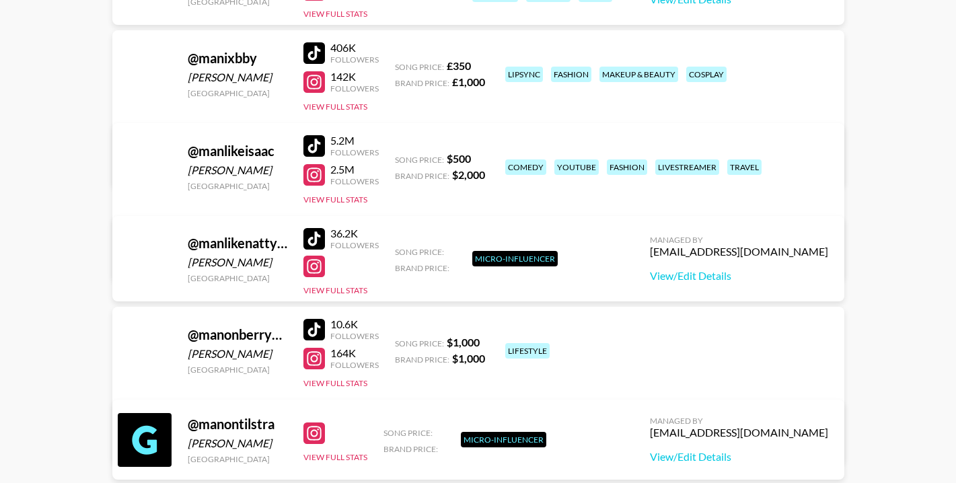
scroll to position [465539, 0]
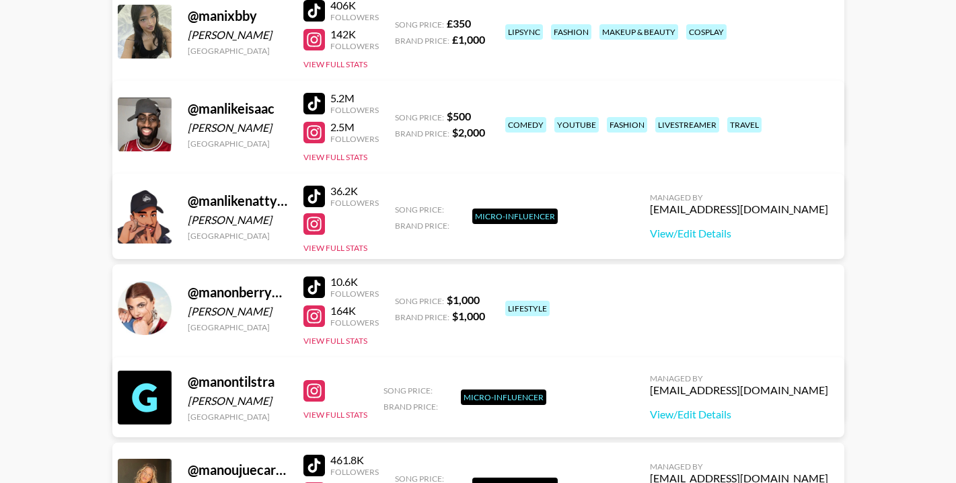
click at [318, 104] on div at bounding box center [314, 104] width 22 height 22
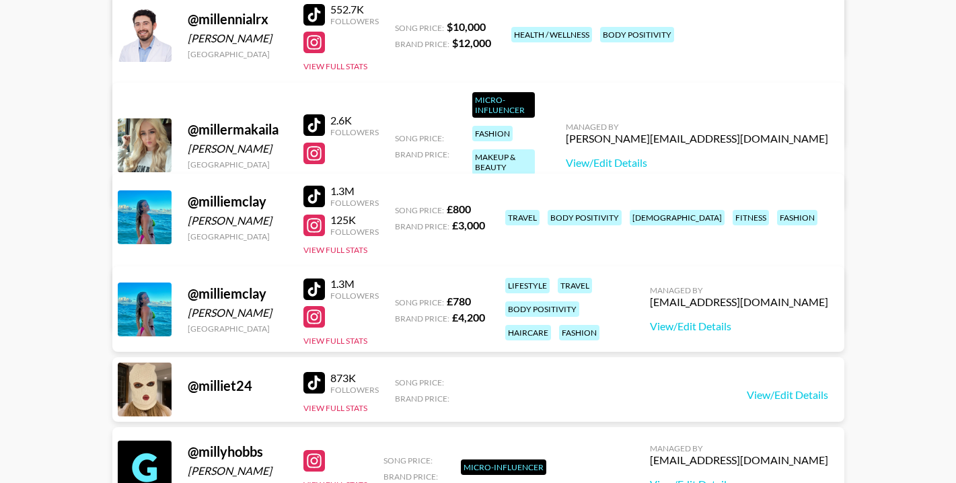
scroll to position [492119, 0]
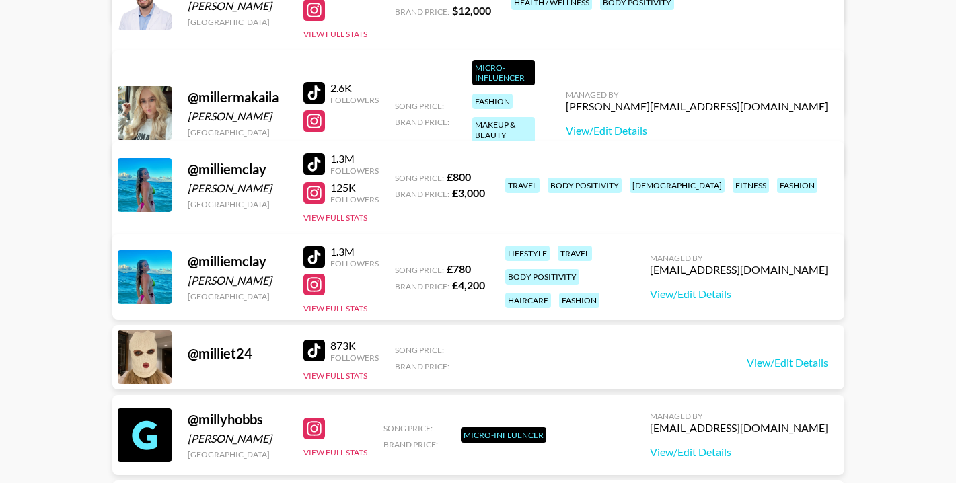
click at [316, 254] on div at bounding box center [314, 257] width 22 height 22
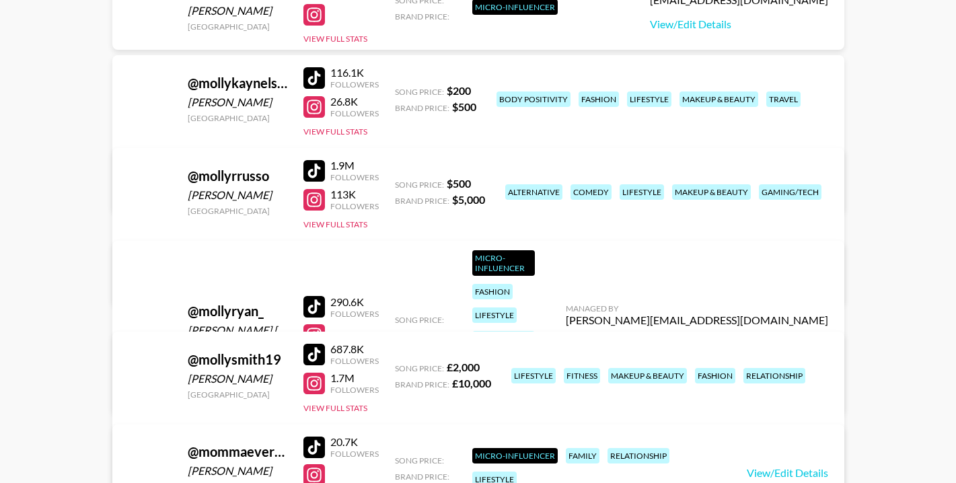
scroll to position [497637, 0]
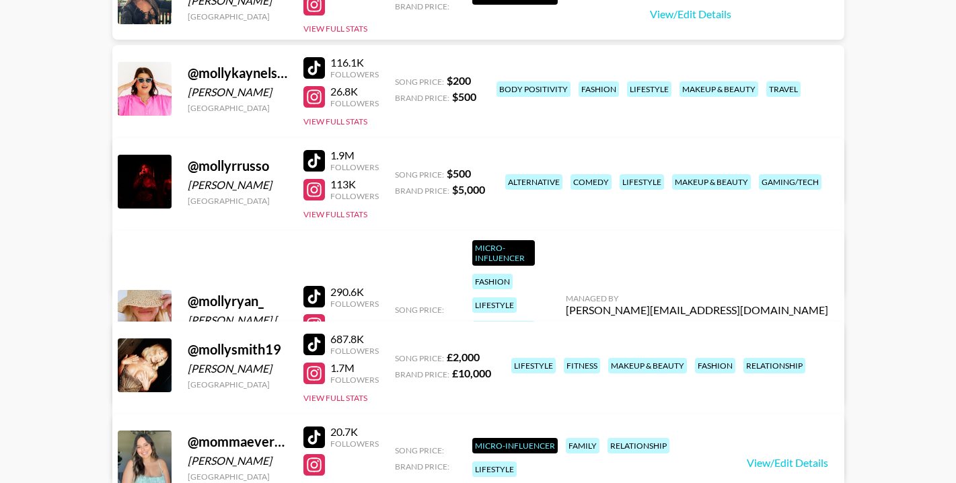
click at [318, 375] on div at bounding box center [314, 374] width 22 height 22
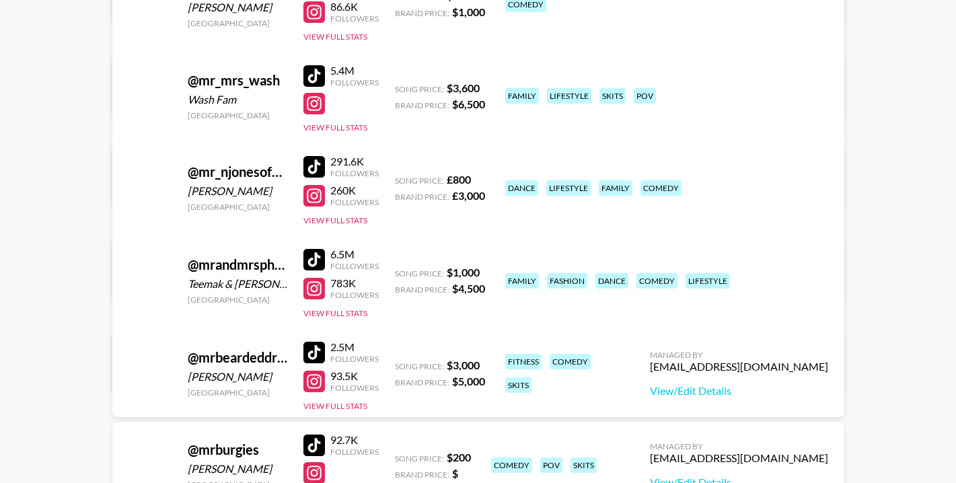
scroll to position [501944, 0]
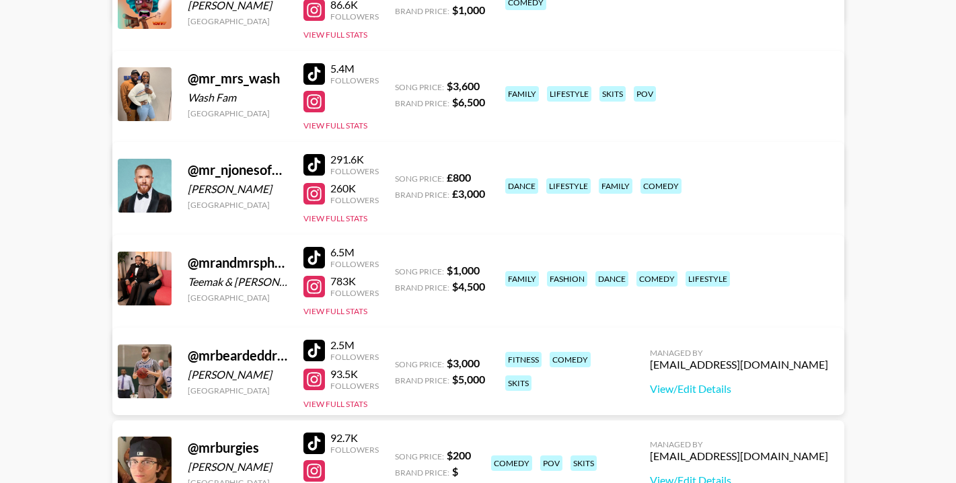
click at [312, 259] on div at bounding box center [314, 258] width 22 height 22
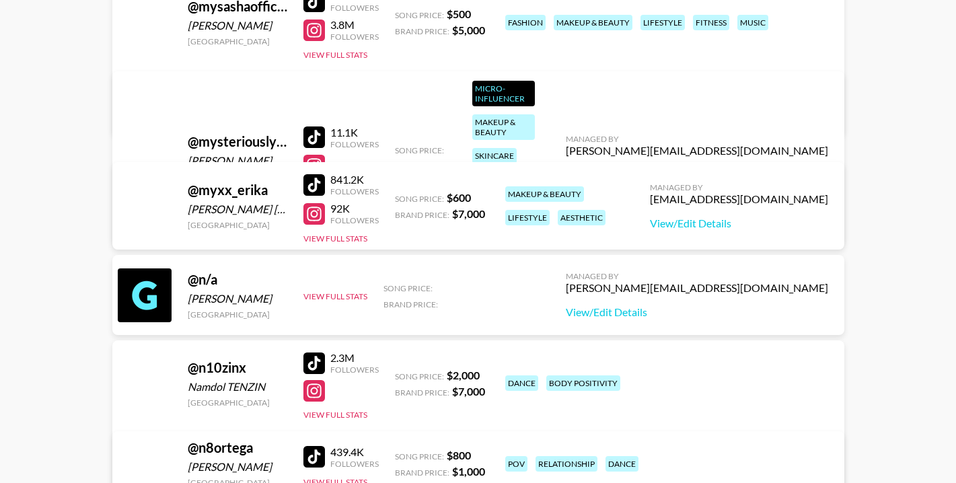
scroll to position [507260, 0]
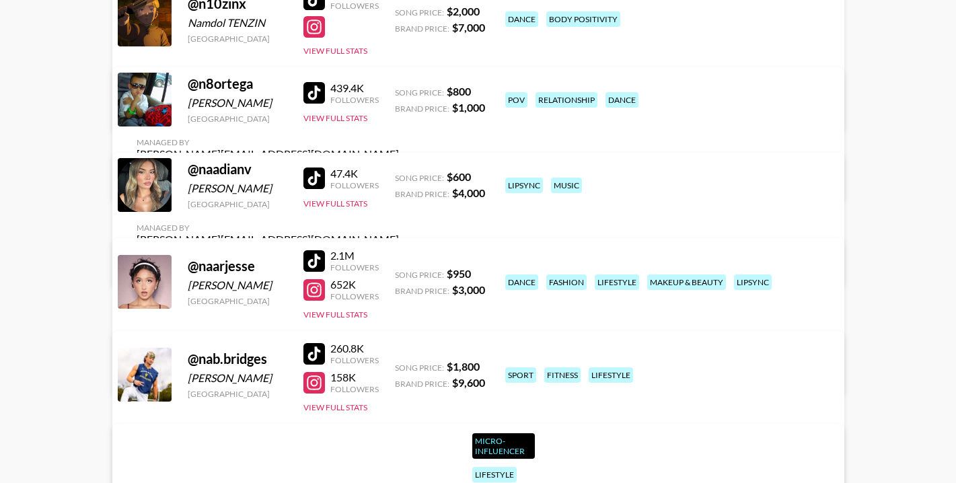
click at [314, 262] on div at bounding box center [314, 261] width 22 height 22
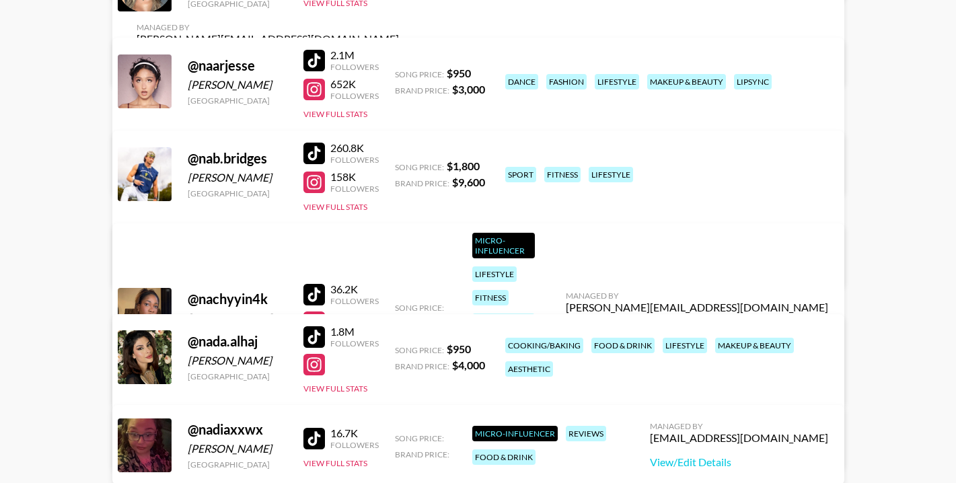
scroll to position [507462, 0]
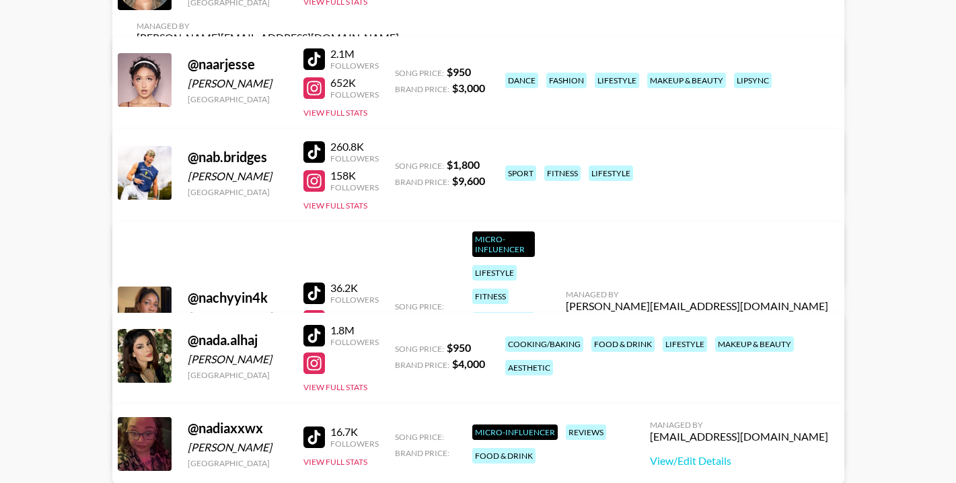
click at [313, 336] on div at bounding box center [314, 336] width 22 height 22
click at [320, 365] on div at bounding box center [314, 364] width 22 height 22
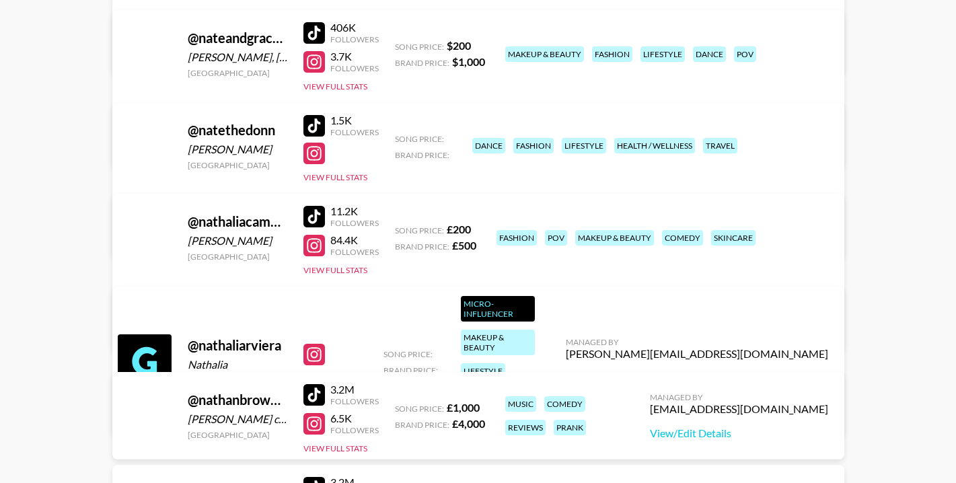
scroll to position [512375, 0]
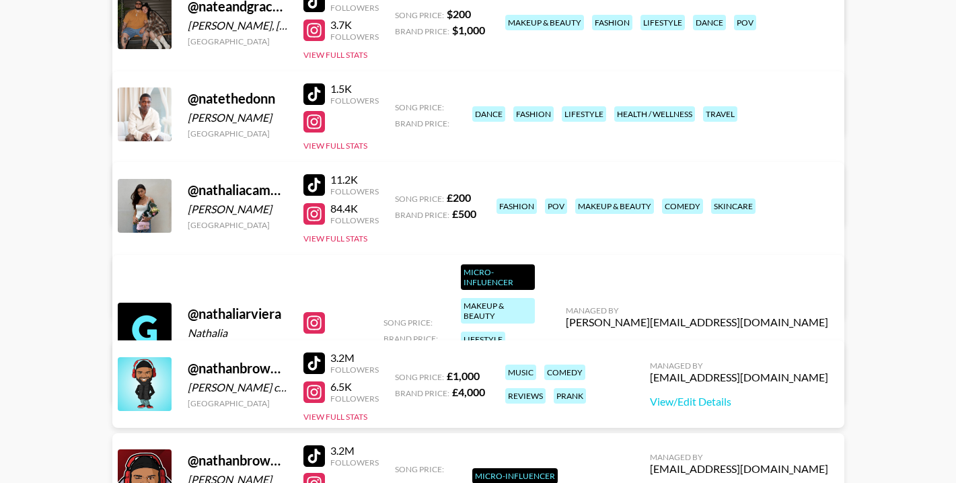
click at [312, 366] on div at bounding box center [314, 364] width 22 height 22
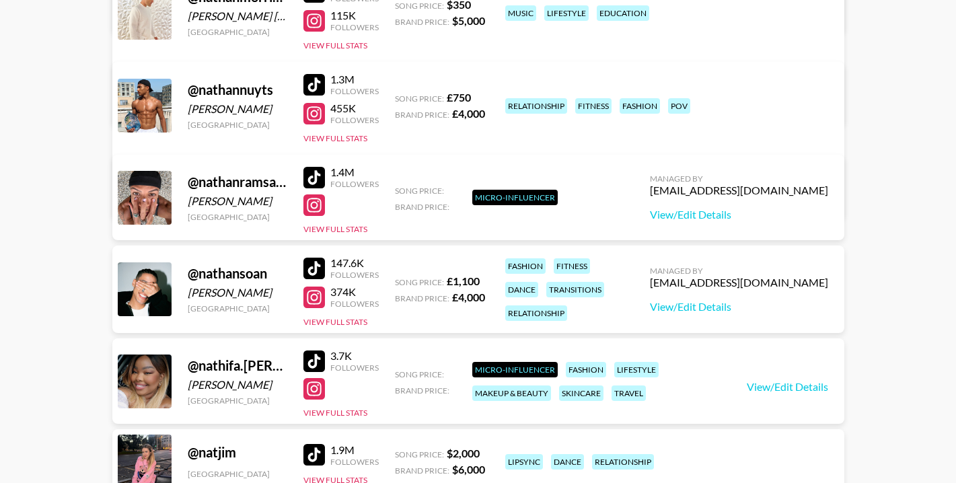
scroll to position [513047, 0]
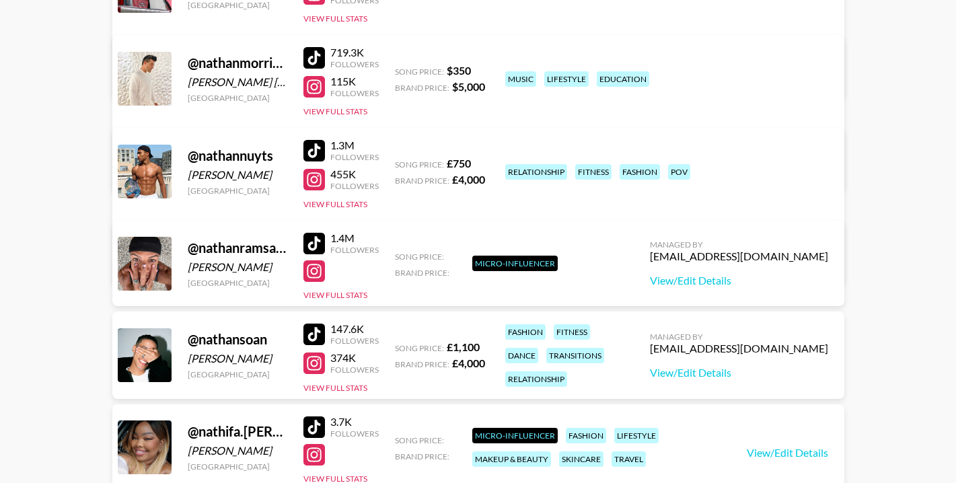
click at [310, 150] on div at bounding box center [314, 151] width 22 height 22
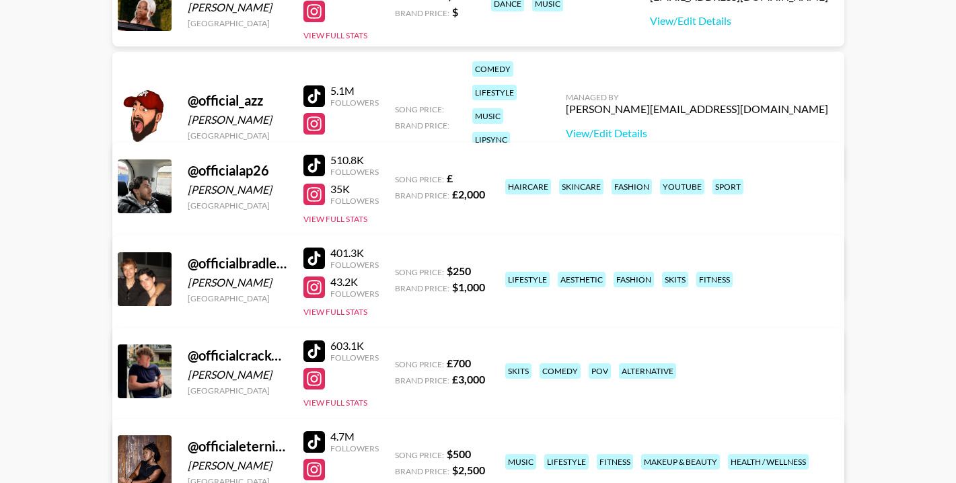
scroll to position [531418, 0]
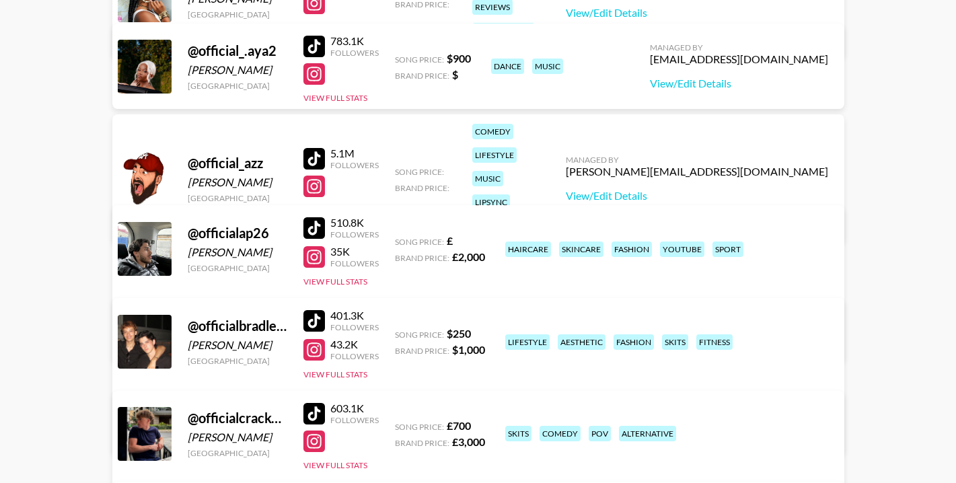
click at [312, 148] on div at bounding box center [314, 159] width 22 height 22
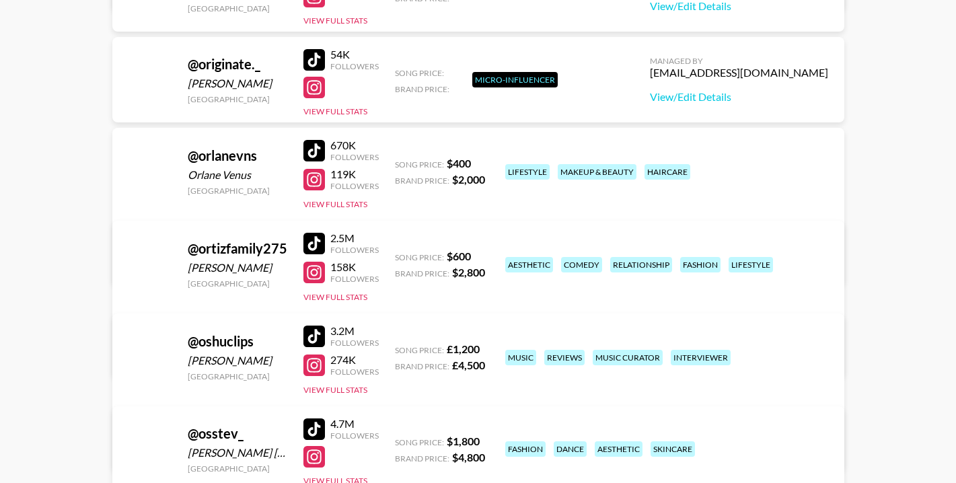
scroll to position [537340, 0]
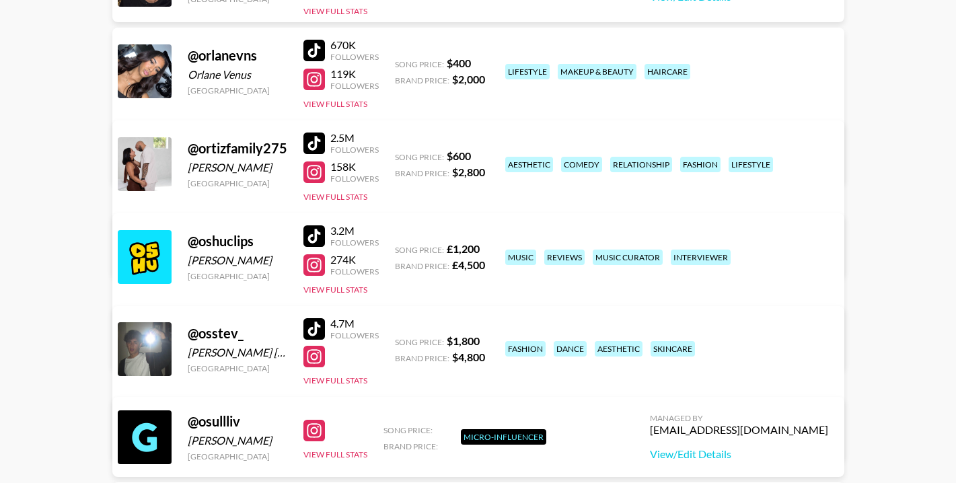
click at [316, 232] on div at bounding box center [314, 236] width 22 height 22
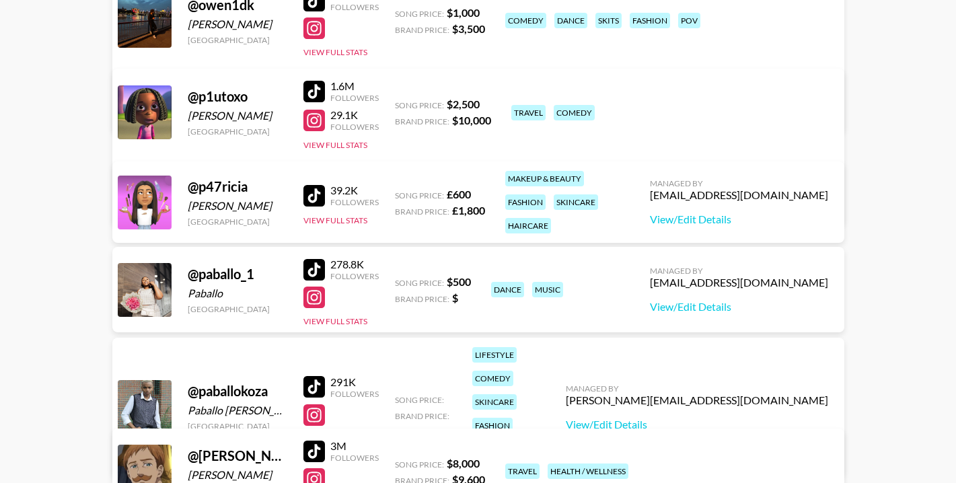
scroll to position [538619, 0]
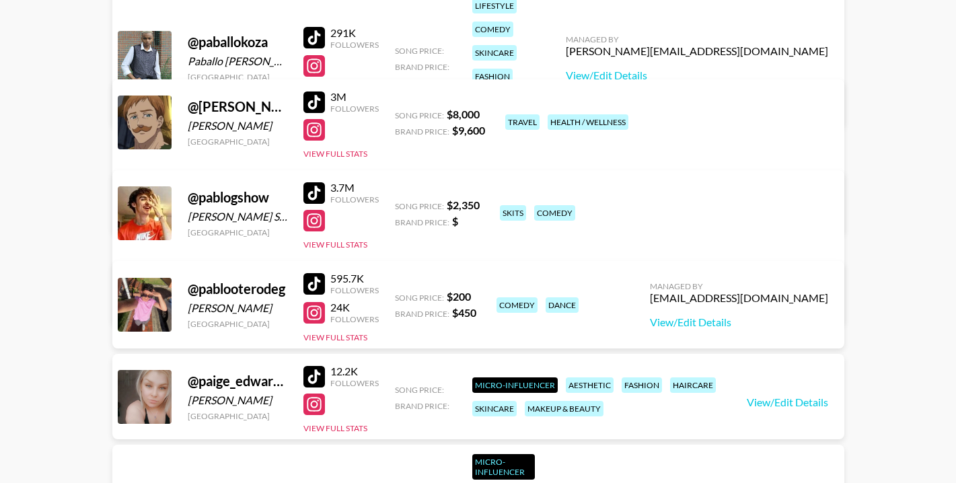
drag, startPoint x: 942, startPoint y: 184, endPoint x: 912, endPoint y: 190, distance: 30.8
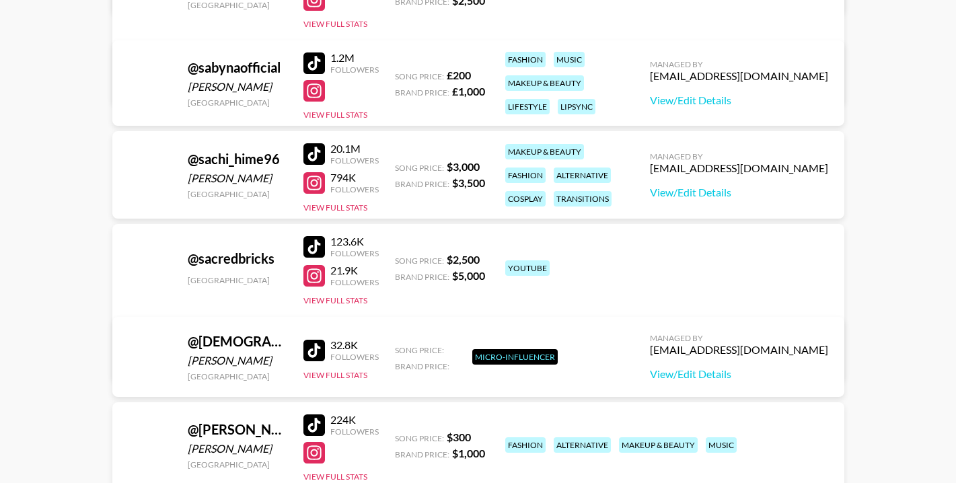
scroll to position [576101, 0]
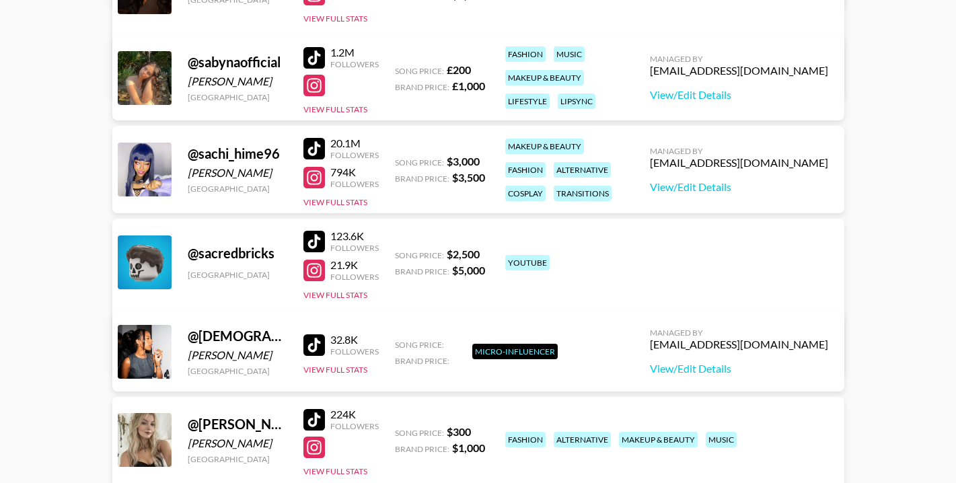
click at [317, 63] on div at bounding box center [314, 58] width 22 height 22
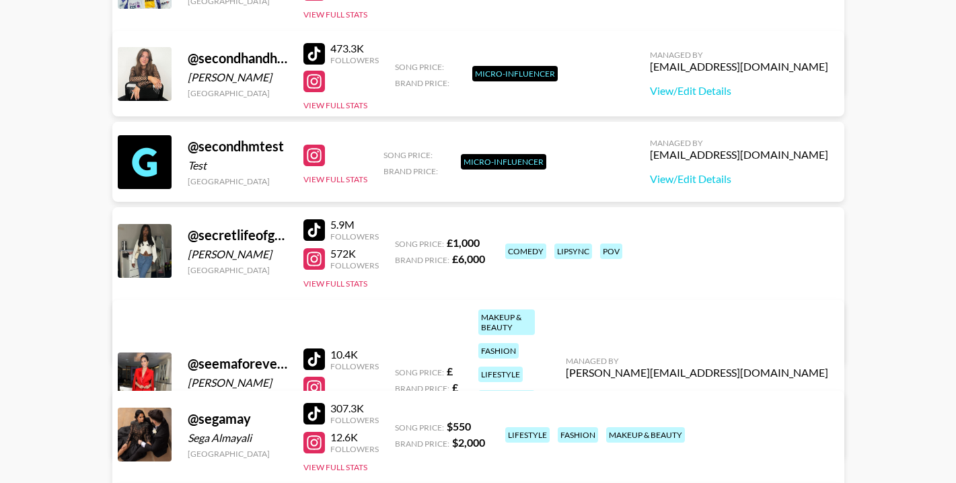
scroll to position [588012, 0]
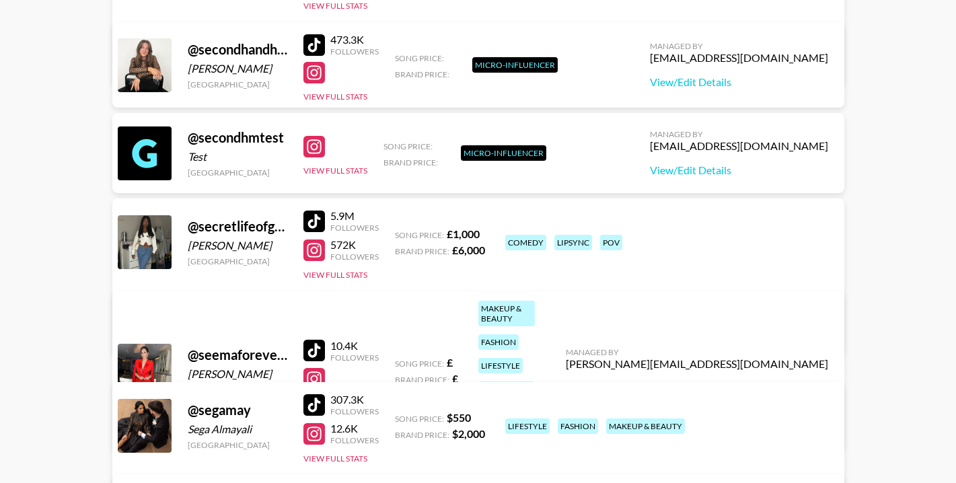
click at [318, 221] on div at bounding box center [314, 222] width 22 height 22
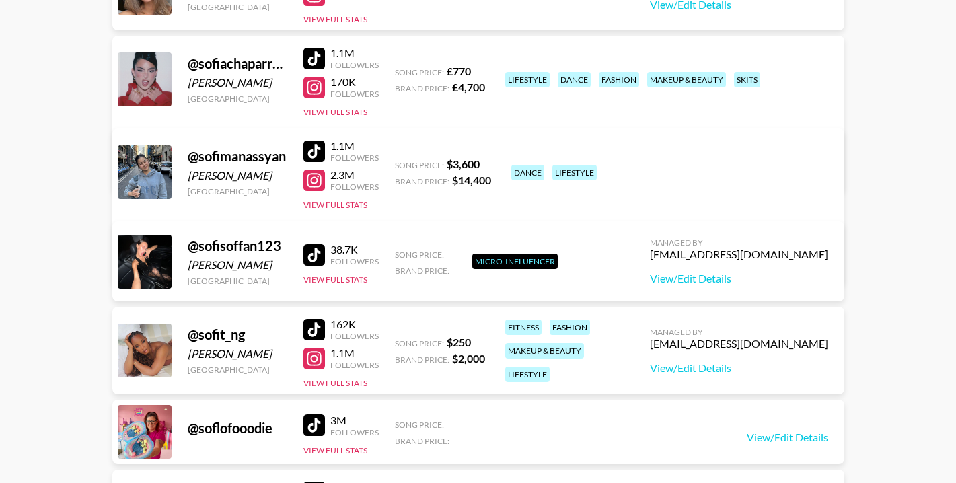
scroll to position [605777, 0]
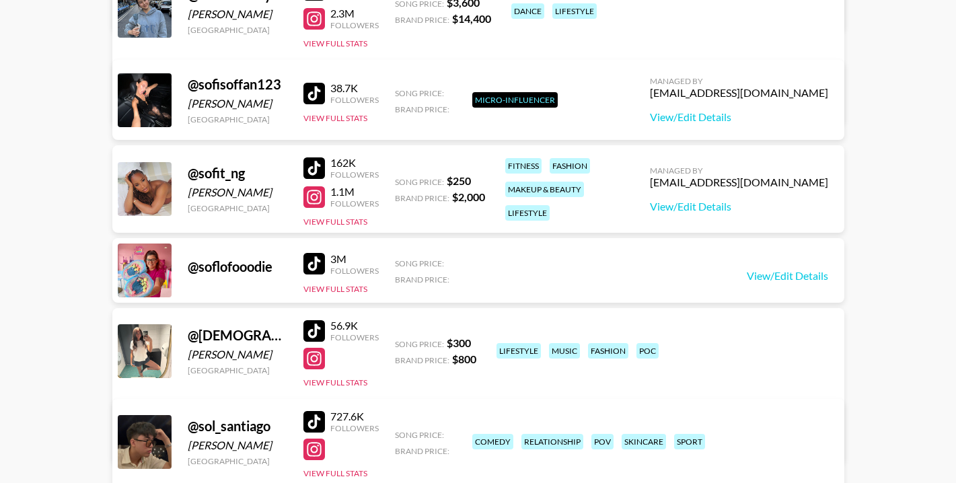
click at [320, 199] on div at bounding box center [314, 197] width 22 height 22
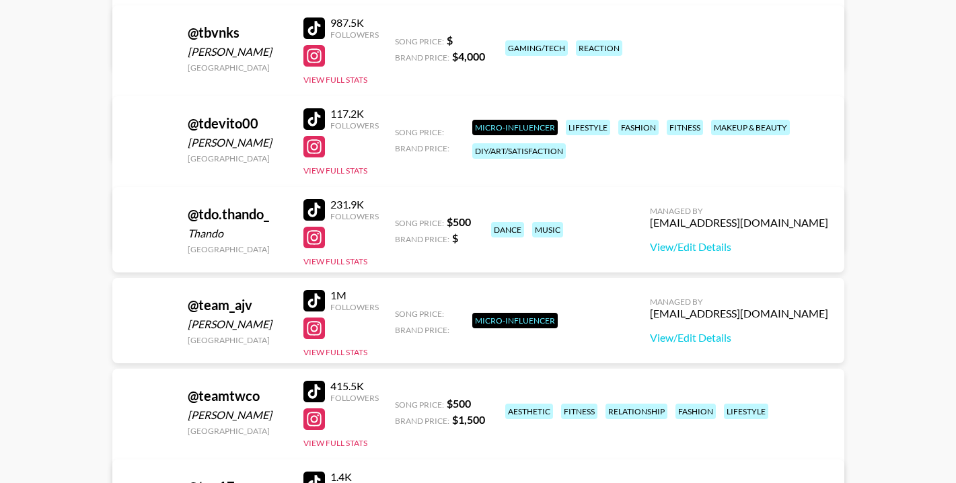
scroll to position [627177, 0]
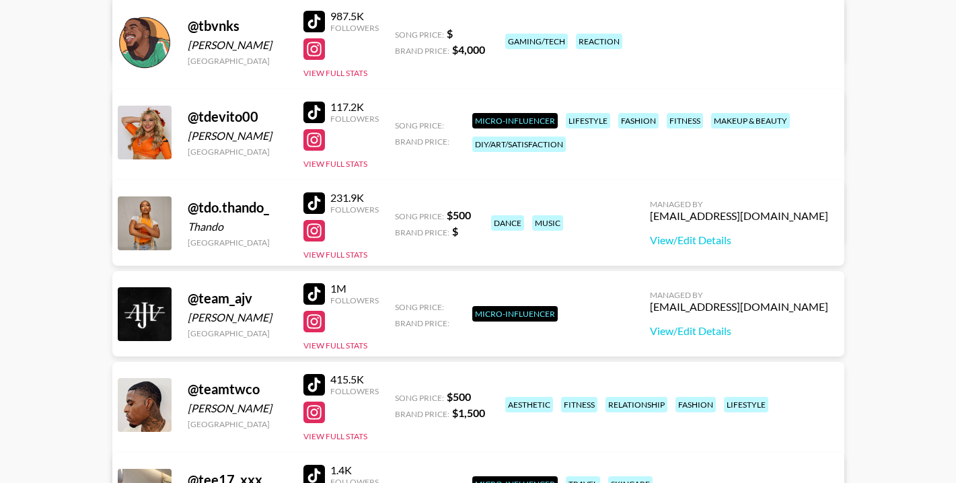
click at [312, 291] on div at bounding box center [314, 294] width 22 height 22
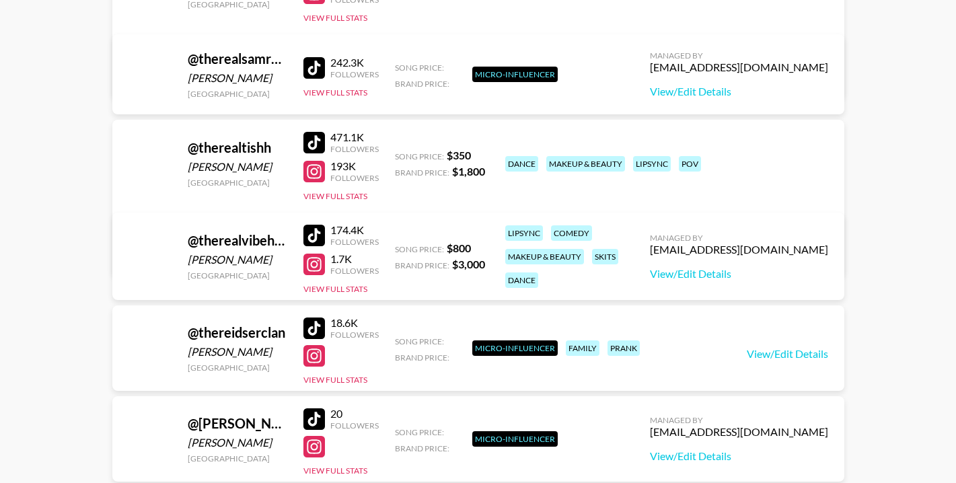
scroll to position [643663, 0]
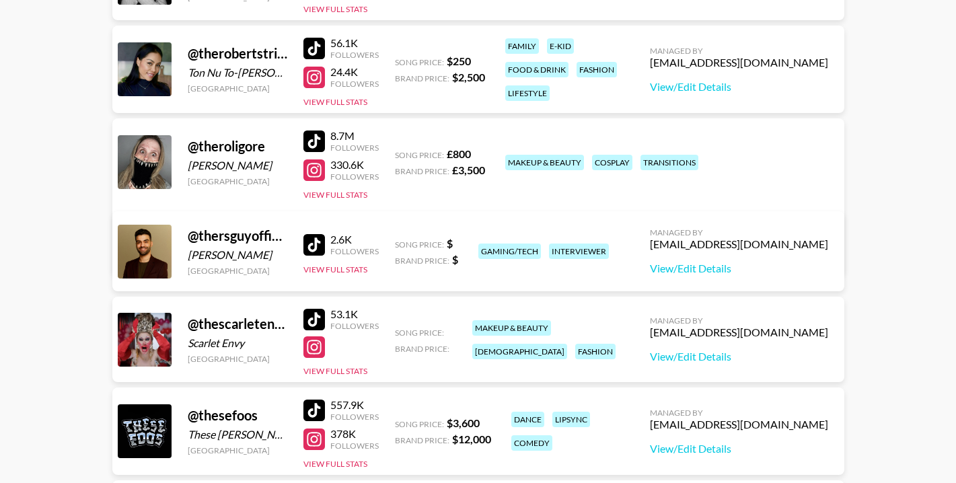
click at [318, 143] on div at bounding box center [314, 142] width 22 height 22
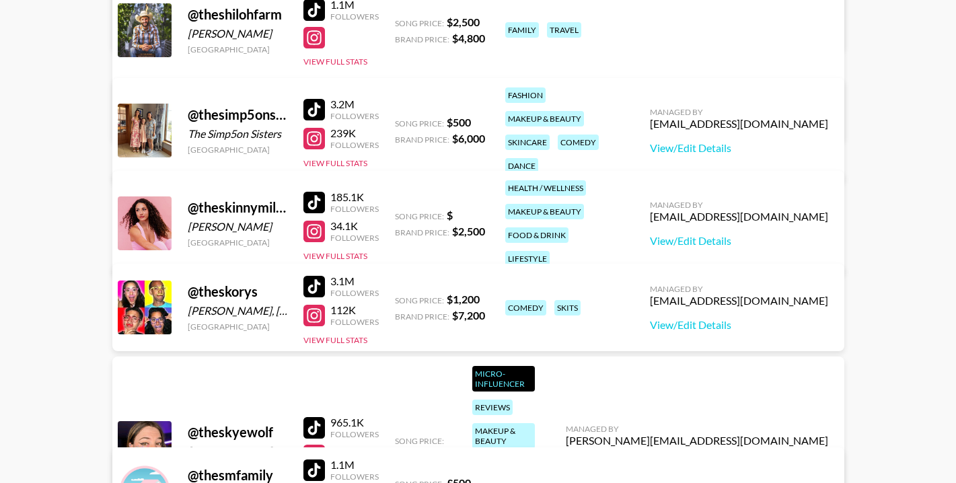
scroll to position [644336, 0]
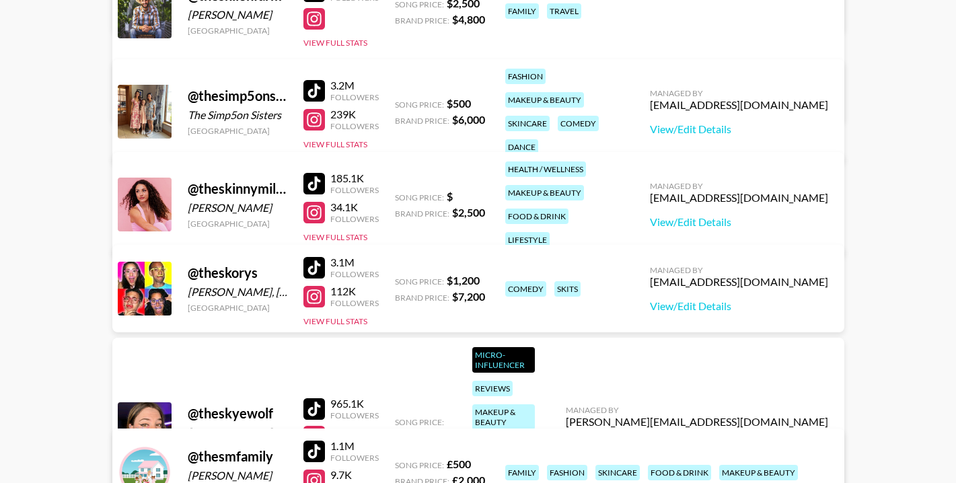
click at [309, 82] on div at bounding box center [314, 91] width 22 height 22
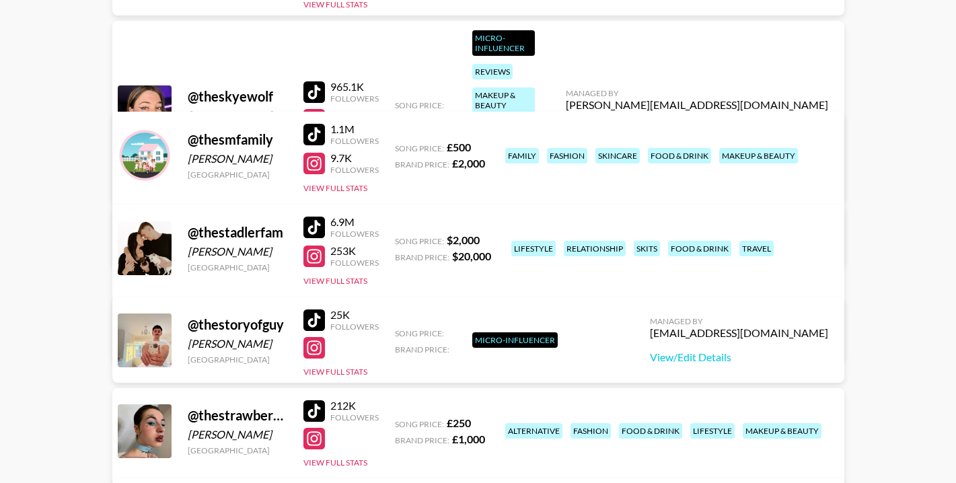
scroll to position [644673, 0]
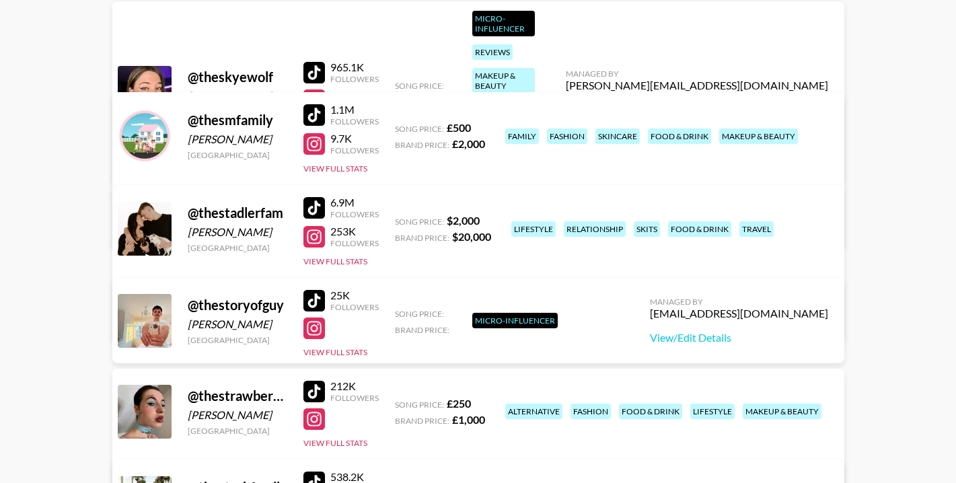
click at [308, 111] on div at bounding box center [314, 115] width 22 height 22
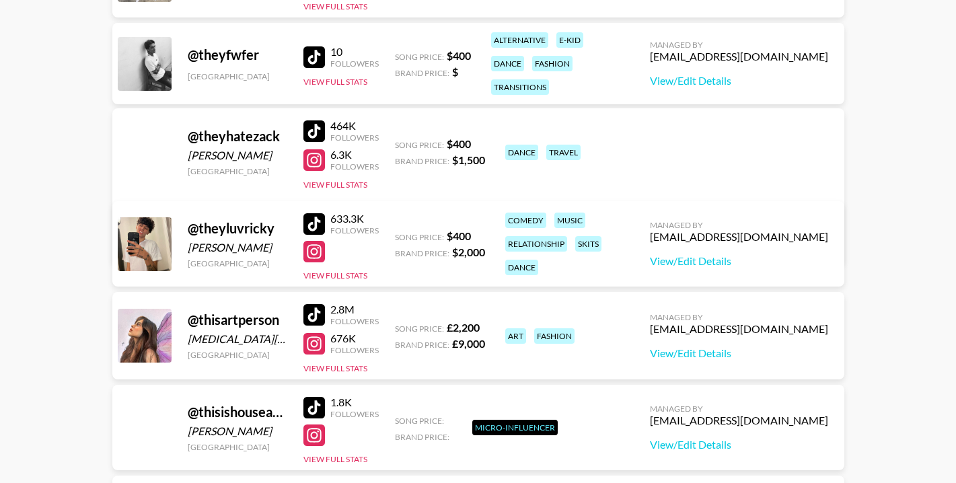
scroll to position [646826, 0]
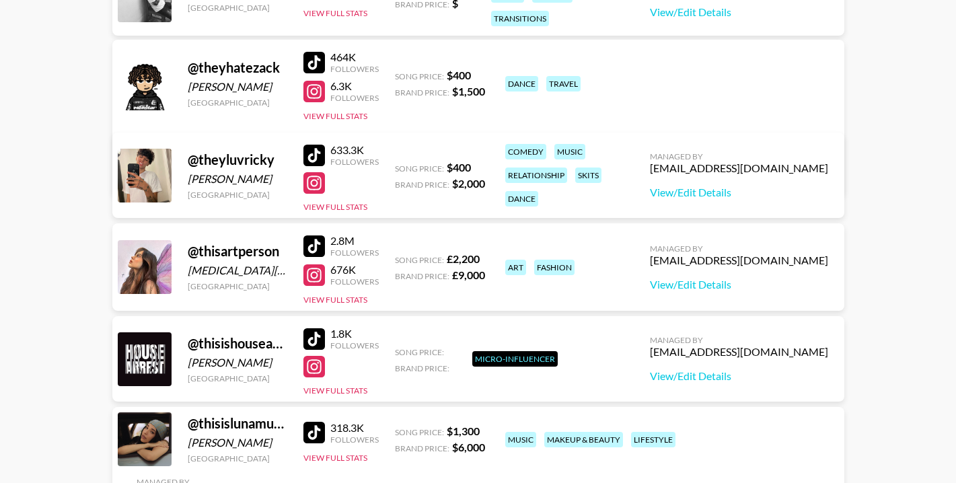
click at [314, 244] on div at bounding box center [314, 247] width 22 height 22
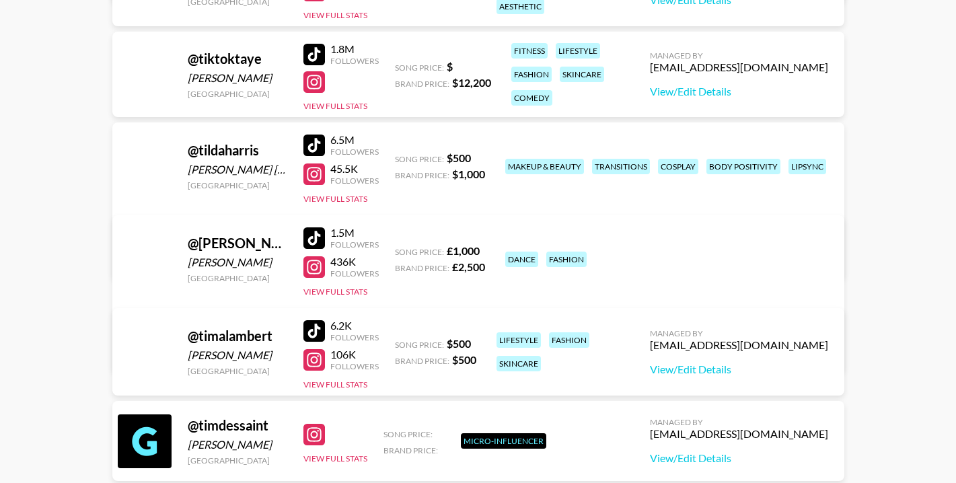
scroll to position [649989, 0]
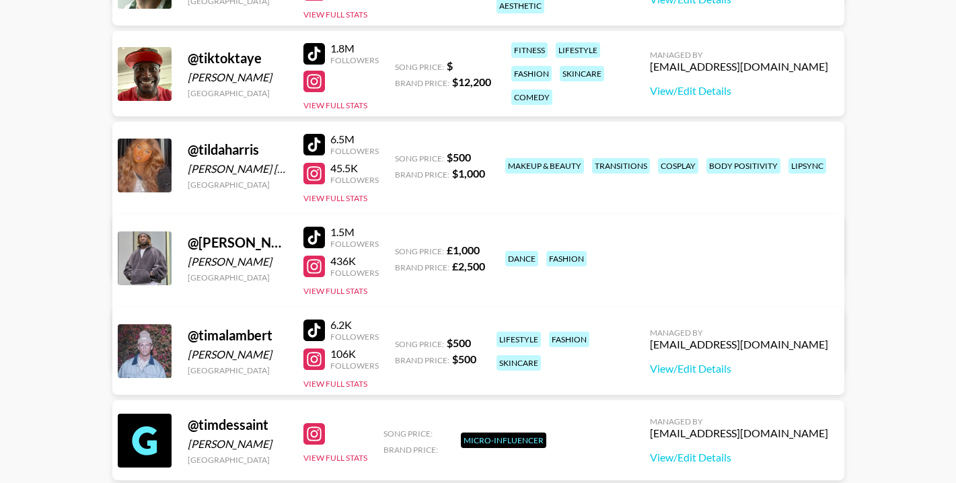
click at [318, 244] on div at bounding box center [314, 238] width 22 height 22
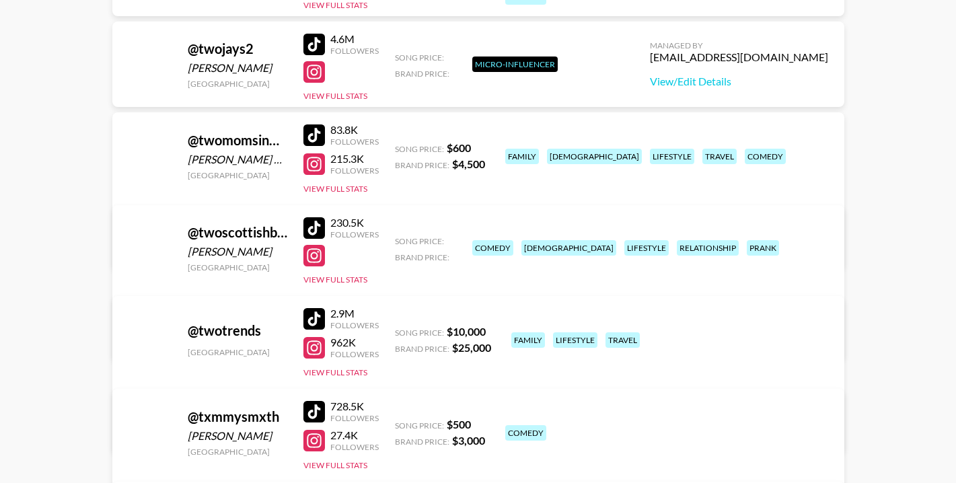
scroll to position [661092, 0]
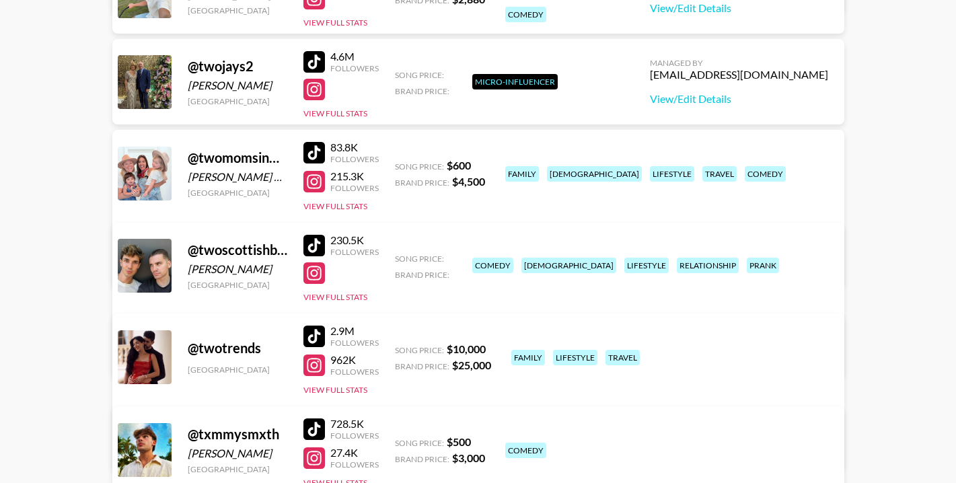
click at [318, 57] on div at bounding box center [314, 62] width 22 height 22
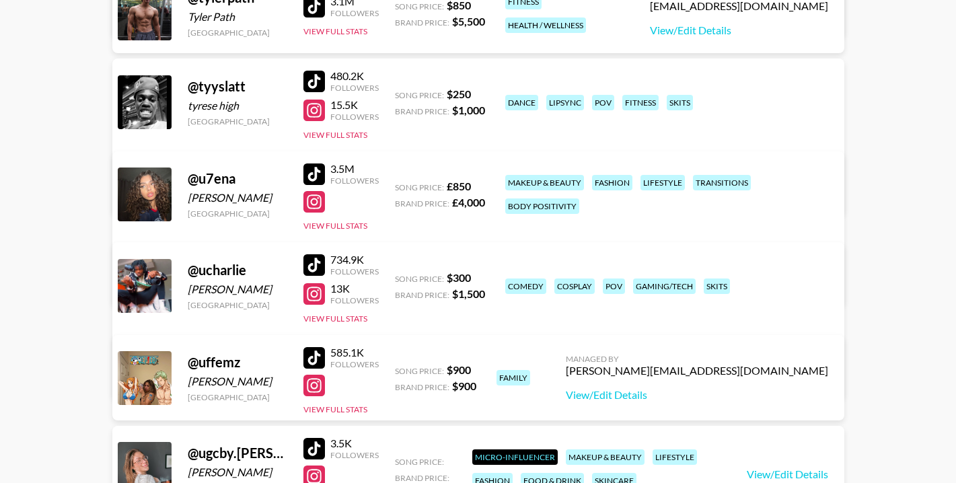
scroll to position [661967, 0]
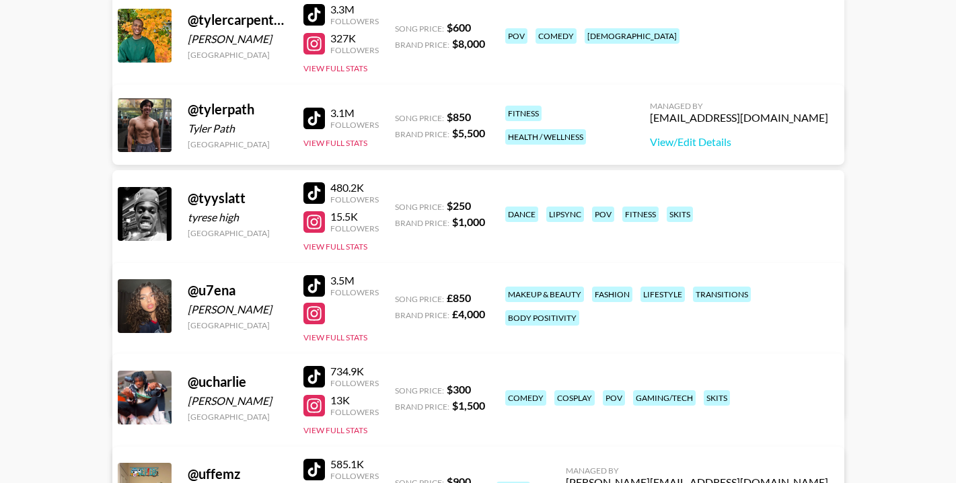
click at [318, 291] on div at bounding box center [314, 286] width 22 height 22
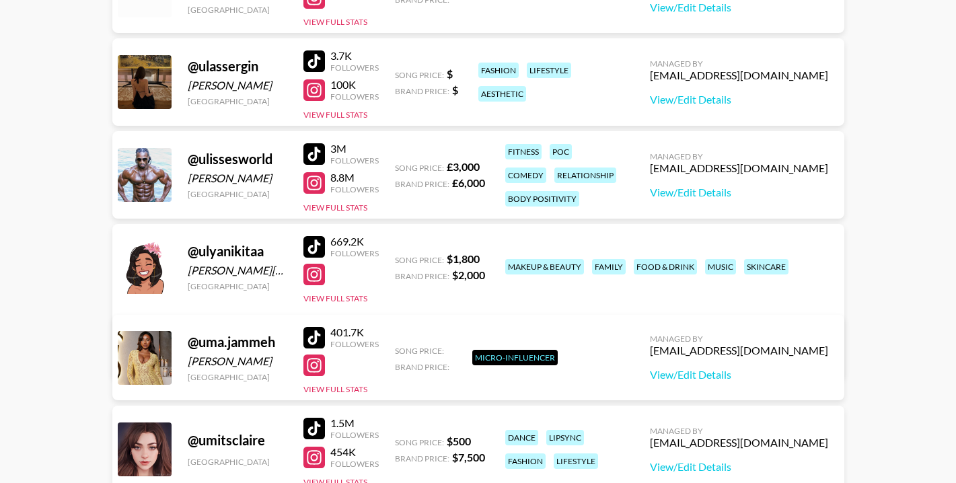
scroll to position [663313, 0]
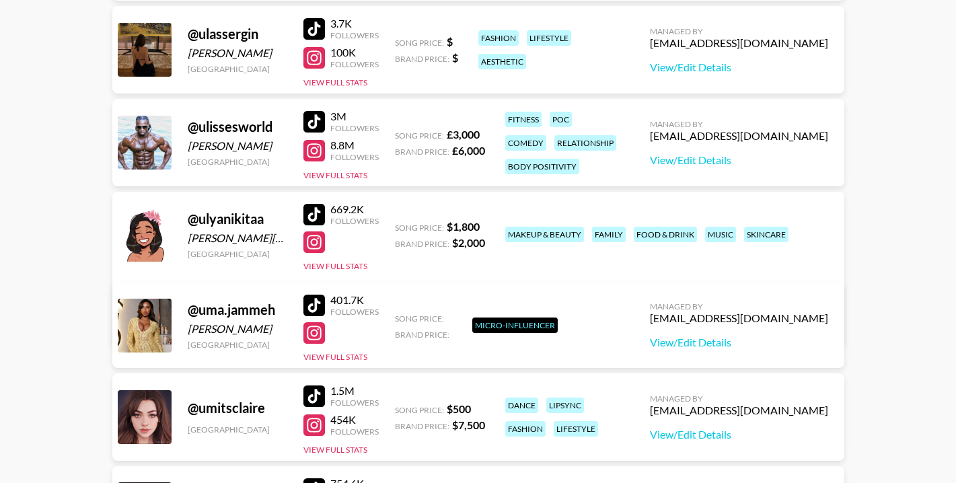
click at [308, 143] on div at bounding box center [314, 151] width 22 height 22
click at [314, 124] on div at bounding box center [314, 122] width 22 height 22
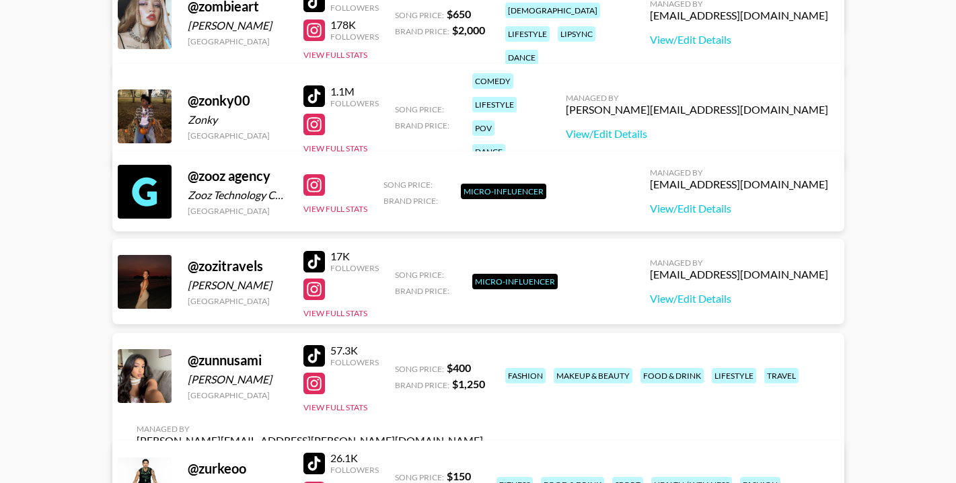
scroll to position [693885, 0]
